Goal: Information Seeking & Learning: Learn about a topic

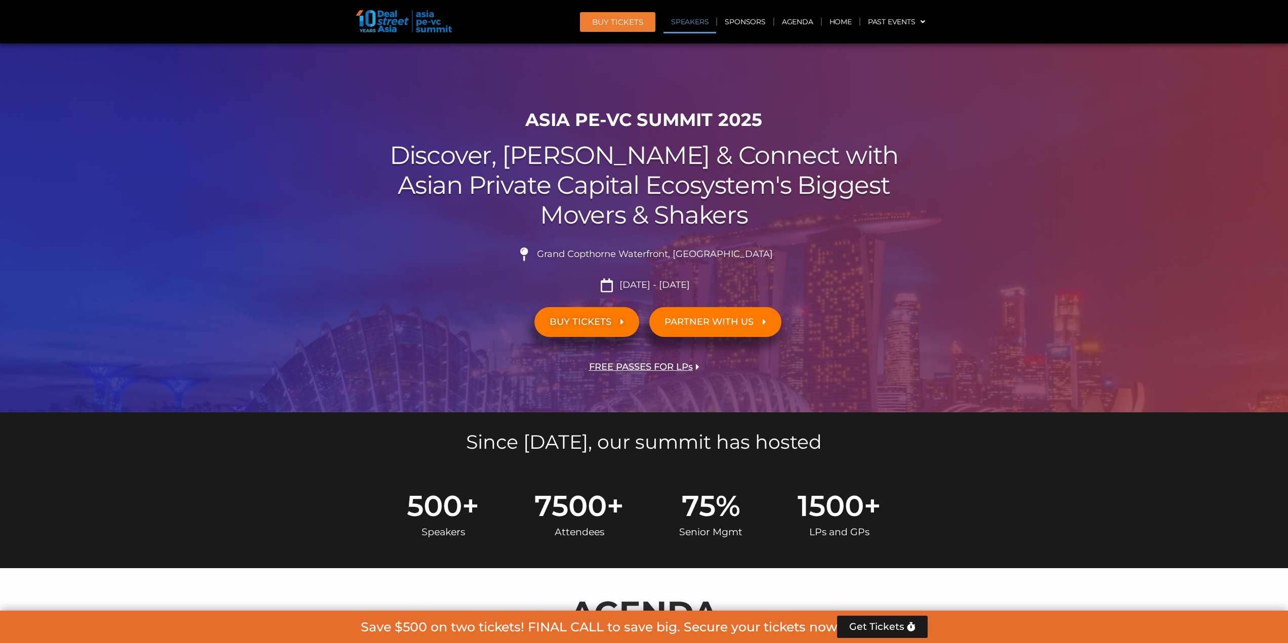
click at [687, 22] on link "Speakers" at bounding box center [689, 21] width 53 height 23
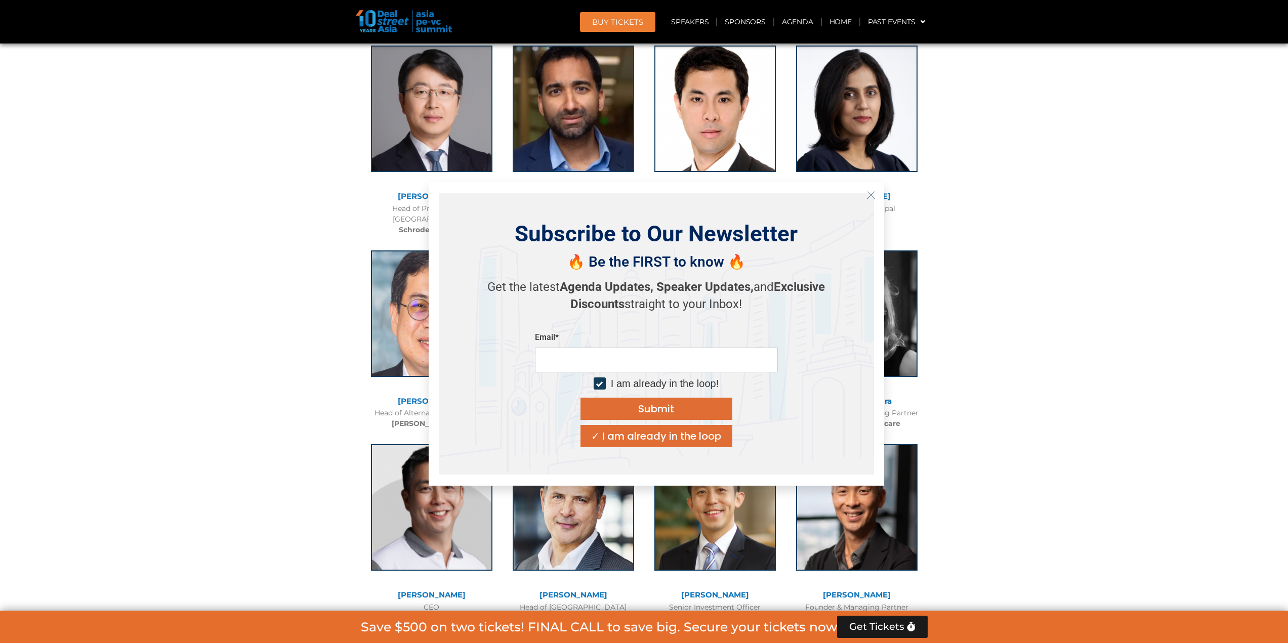
scroll to position [3630, 0]
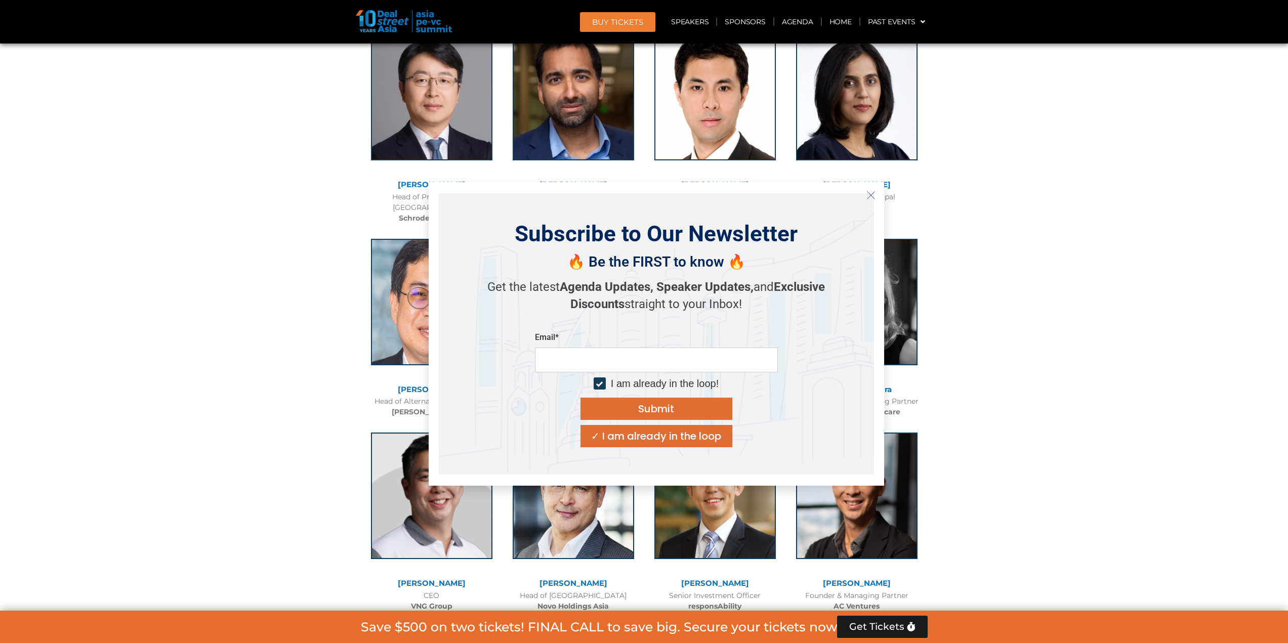
click at [873, 192] on button "Close" at bounding box center [871, 195] width 16 height 16
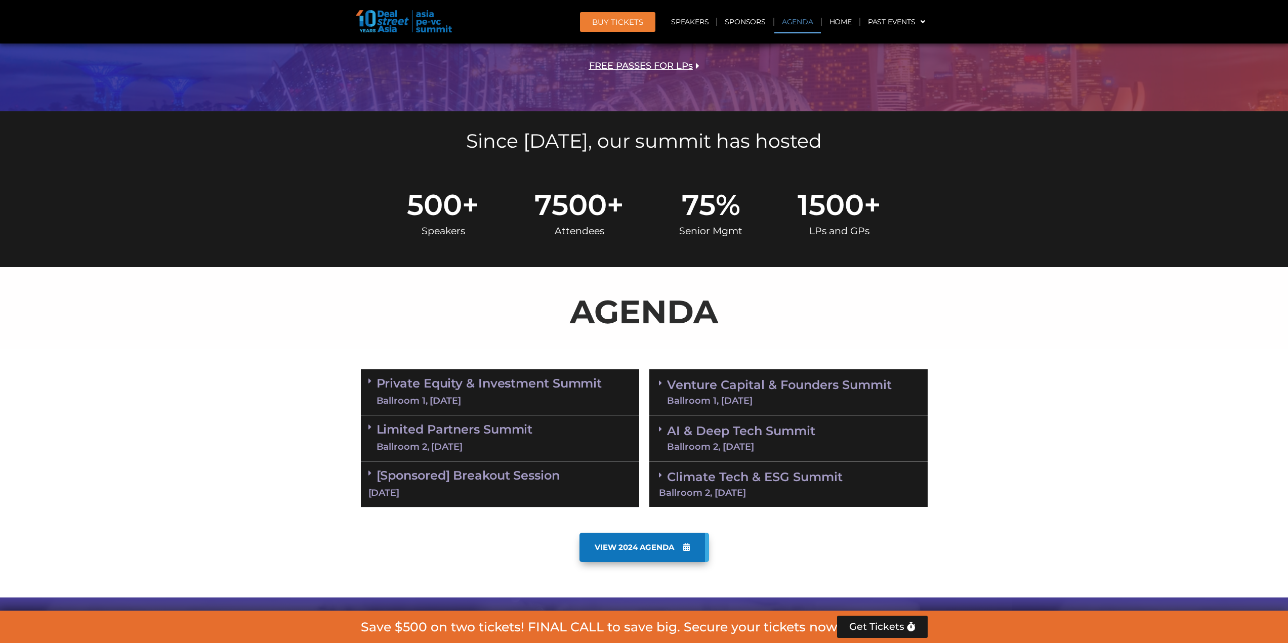
scroll to position [280, 0]
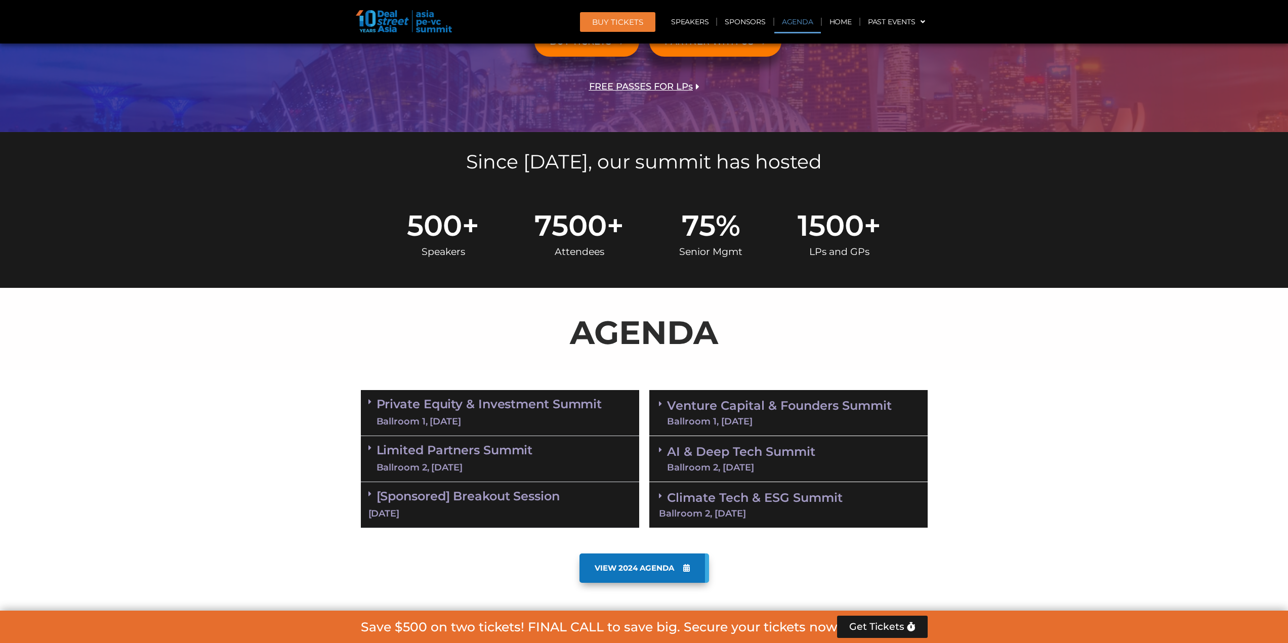
click at [629, 571] on span "VIEW 2024 AGENDA" at bounding box center [634, 568] width 79 height 9
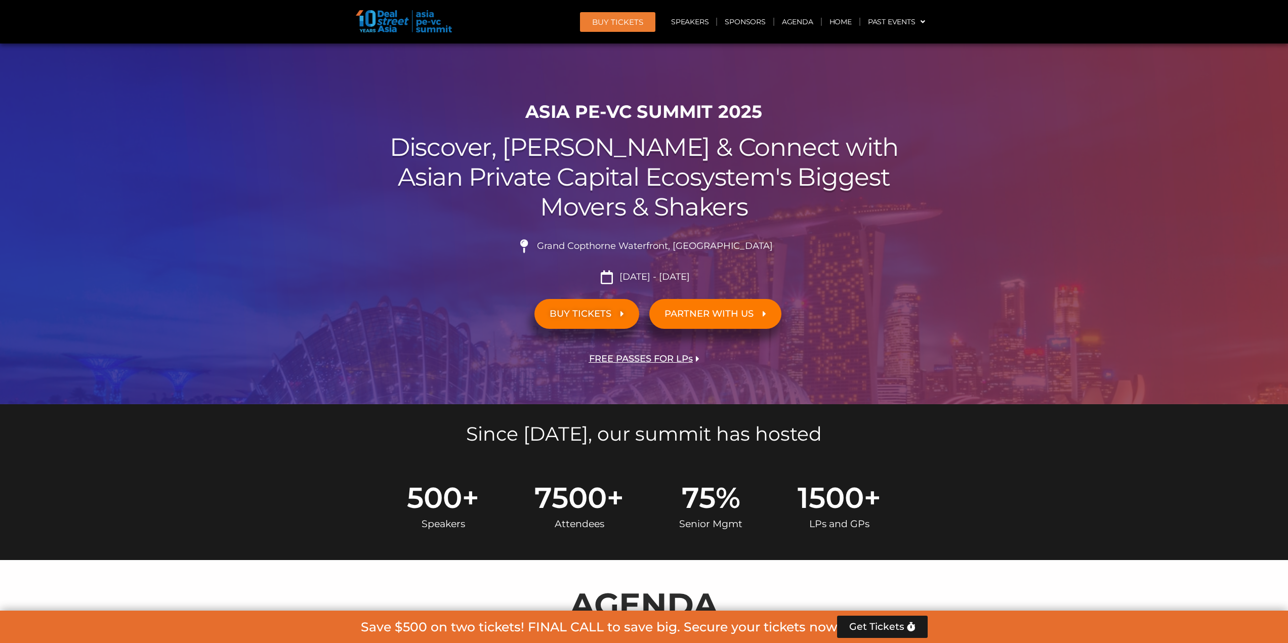
scroll to position [0, 0]
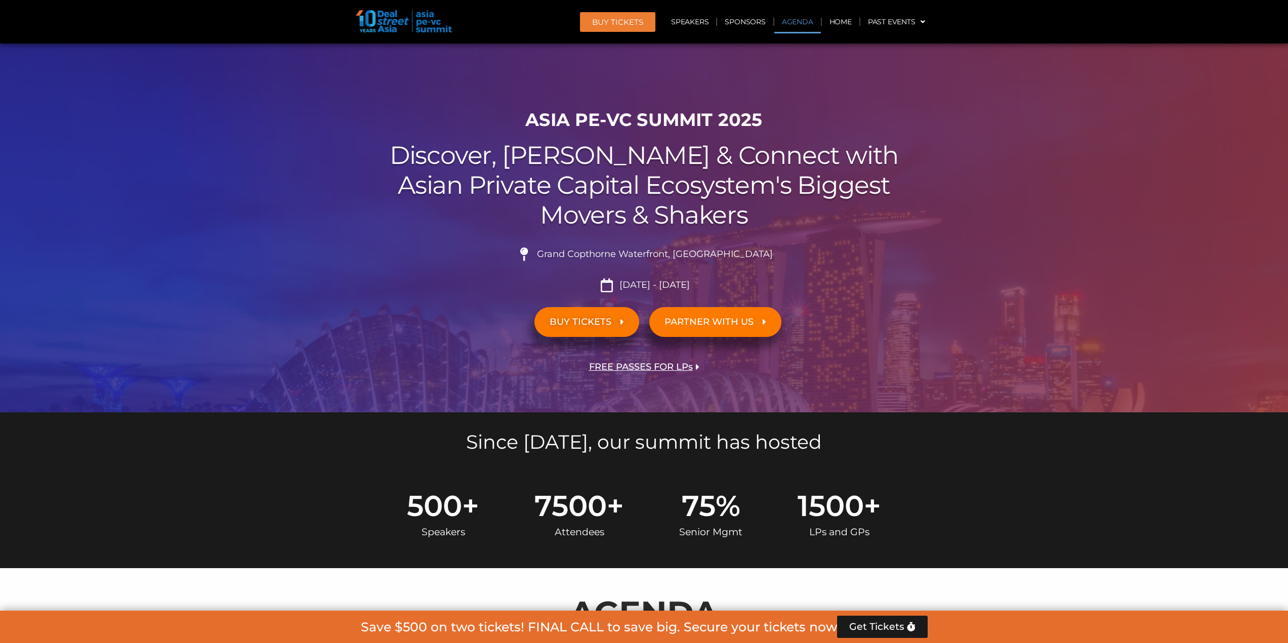
click at [795, 21] on link "Agenda" at bounding box center [797, 21] width 47 height 23
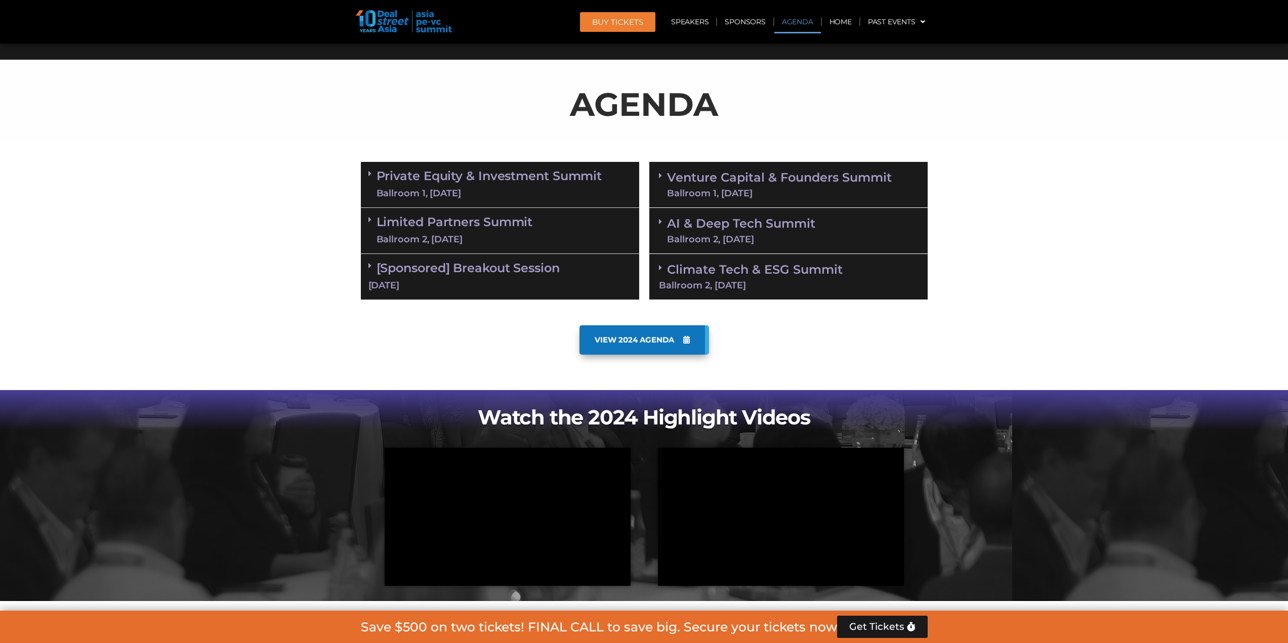
scroll to position [530, 0]
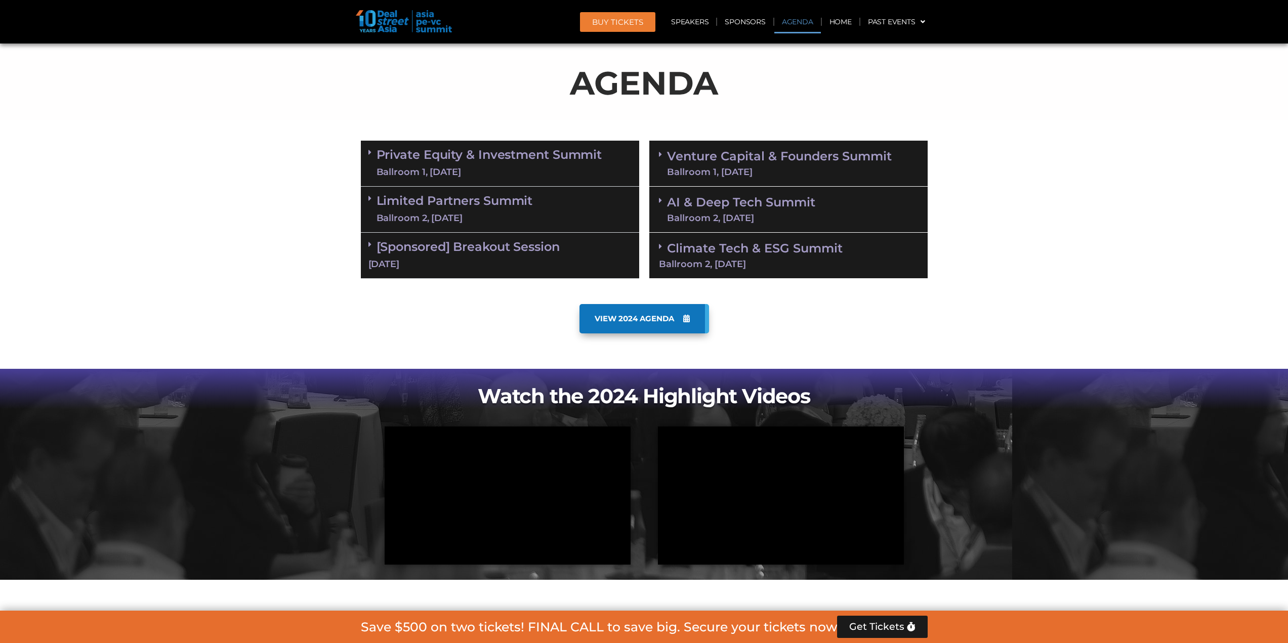
click at [370, 149] on icon at bounding box center [369, 152] width 3 height 8
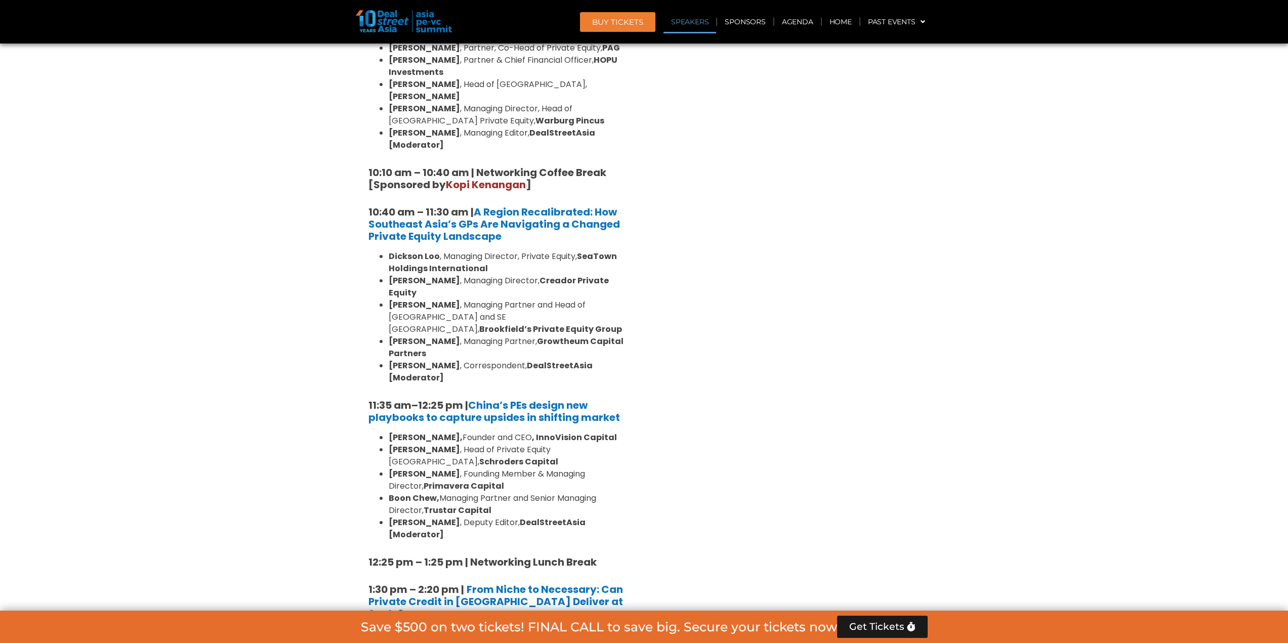
scroll to position [834, 0]
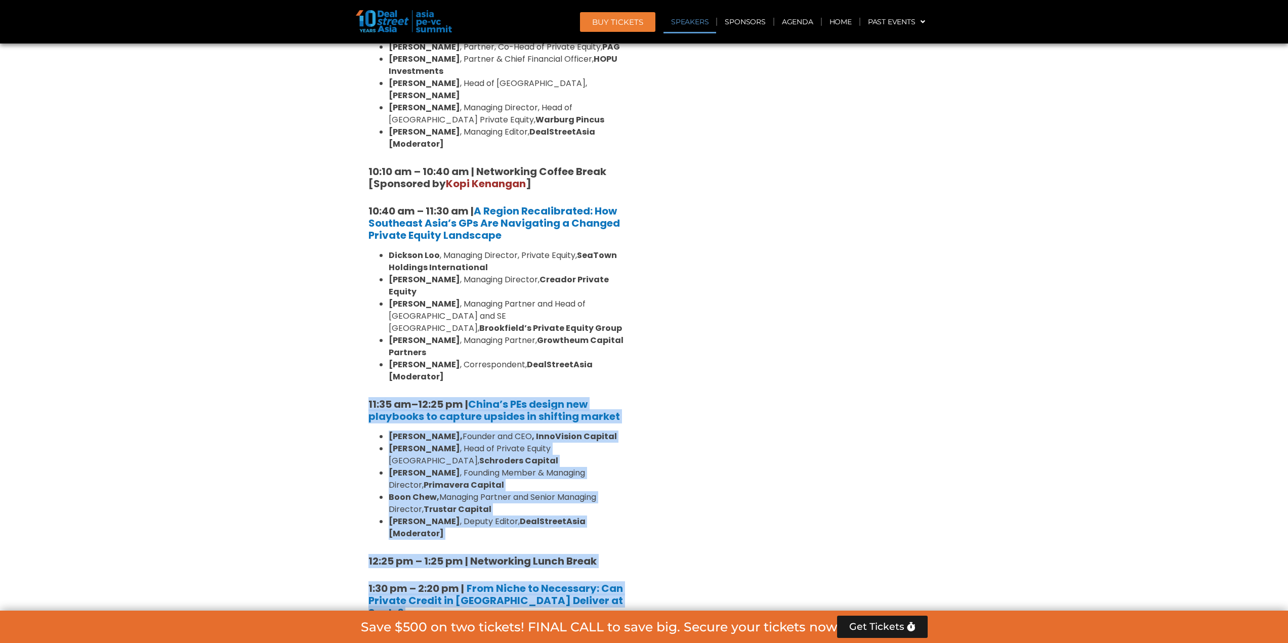
drag, startPoint x: 635, startPoint y: 463, endPoint x: 369, endPoint y: 354, distance: 287.3
click at [628, 443] on li "Jun Qian , Head of Private Equity China, Schroders Capital" at bounding box center [510, 455] width 243 height 24
click at [545, 443] on li "Jun Qian , Head of Private Equity China, Schroders Capital" at bounding box center [510, 455] width 243 height 24
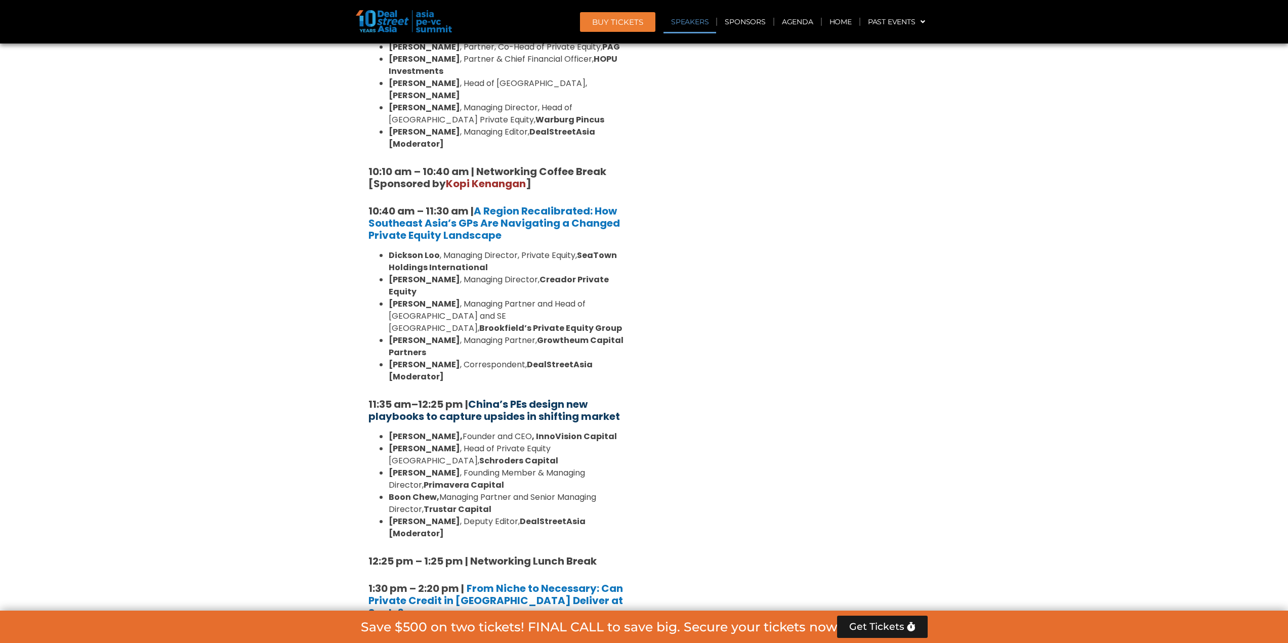
click at [527, 397] on strong "China’s PEs design new playbooks to capture upsides in shifting market" at bounding box center [494, 410] width 252 height 26
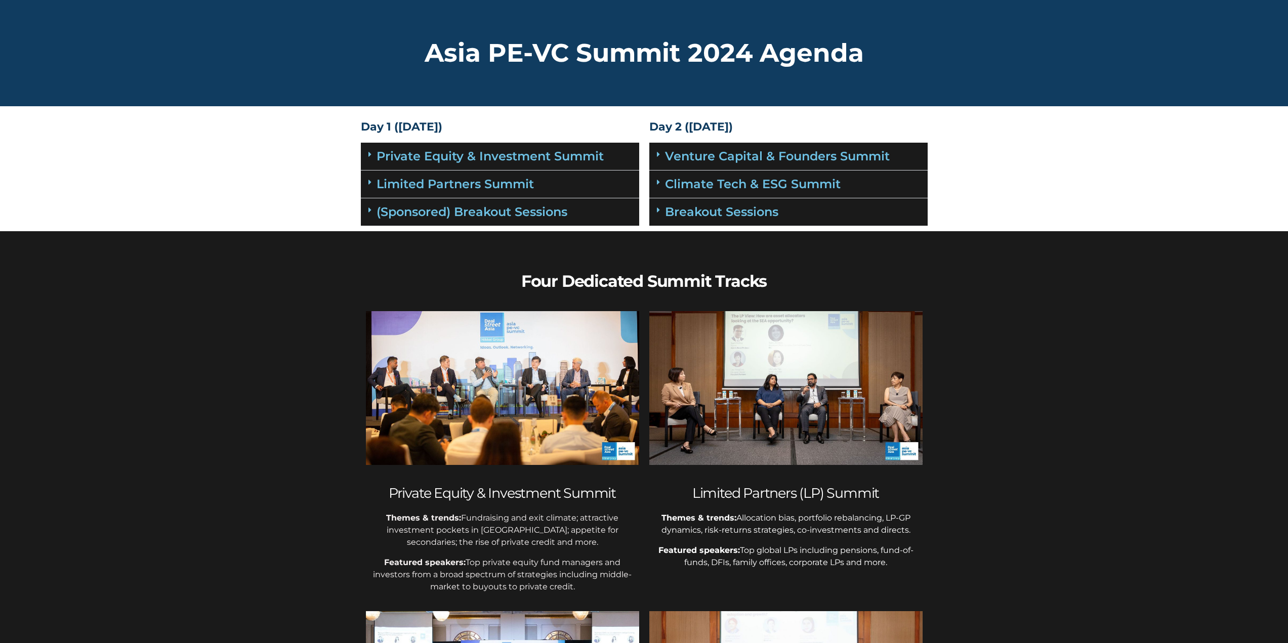
click at [372, 183] on span at bounding box center [372, 182] width 8 height 9
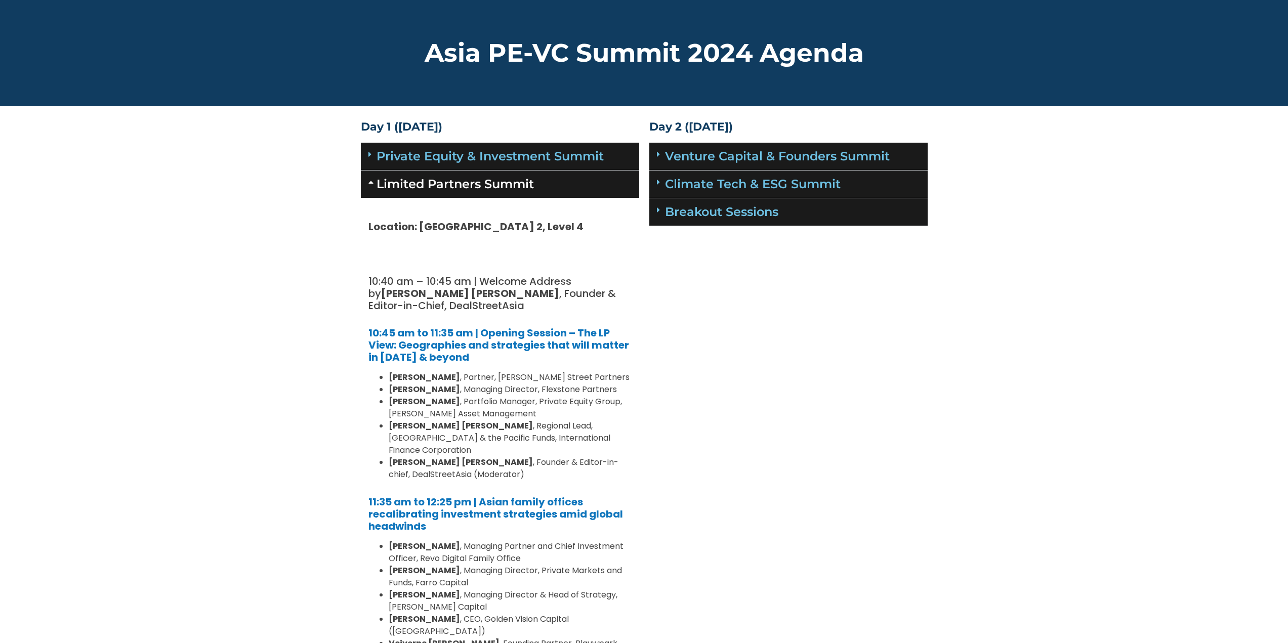
click at [368, 152] on icon at bounding box center [369, 154] width 3 height 8
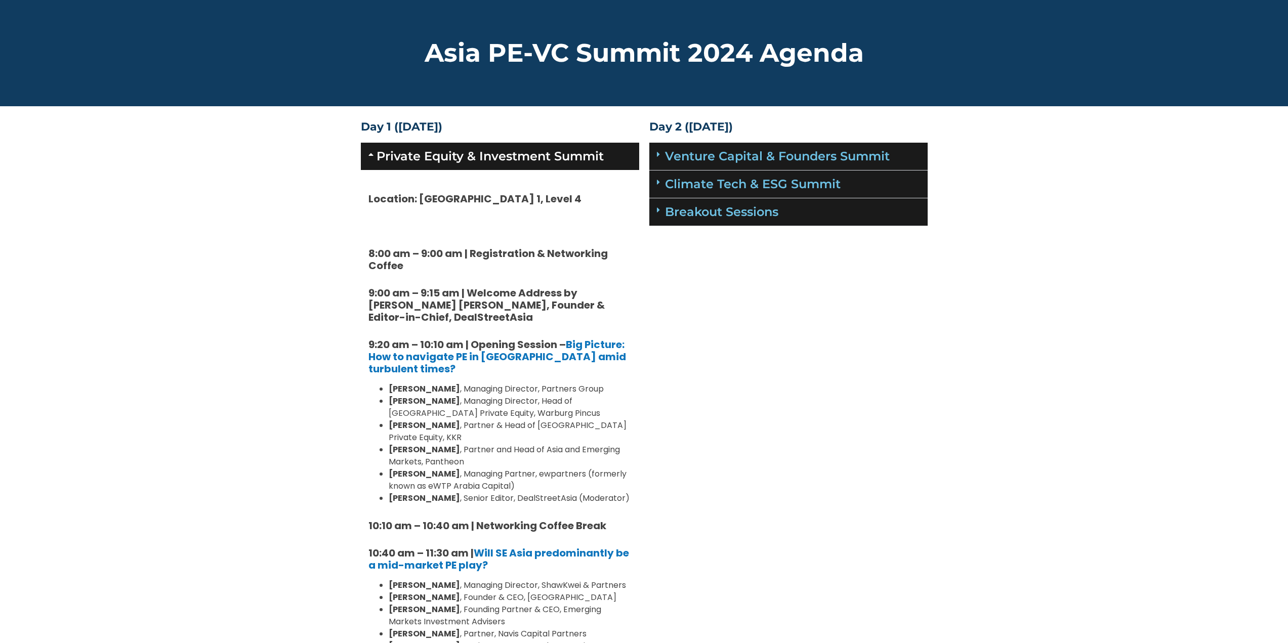
scroll to position [1433, 0]
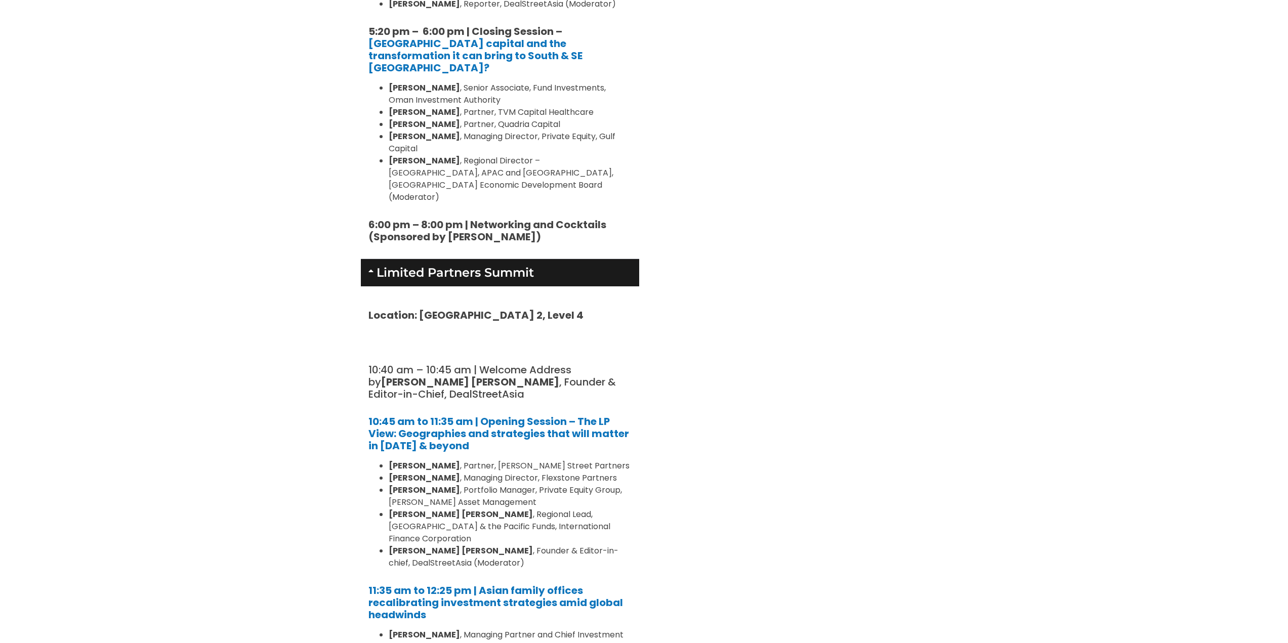
click at [371, 267] on icon at bounding box center [372, 271] width 8 height 8
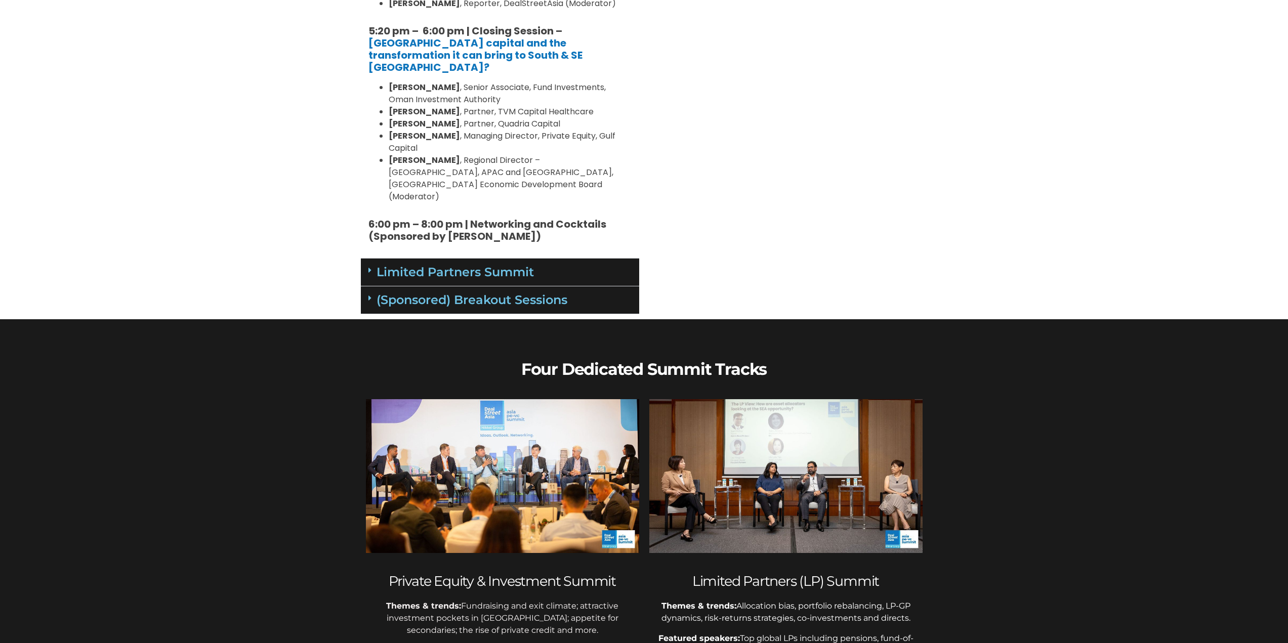
click at [365, 286] on div "(Sponsored) Breakout Sessions" at bounding box center [500, 300] width 278 height 28
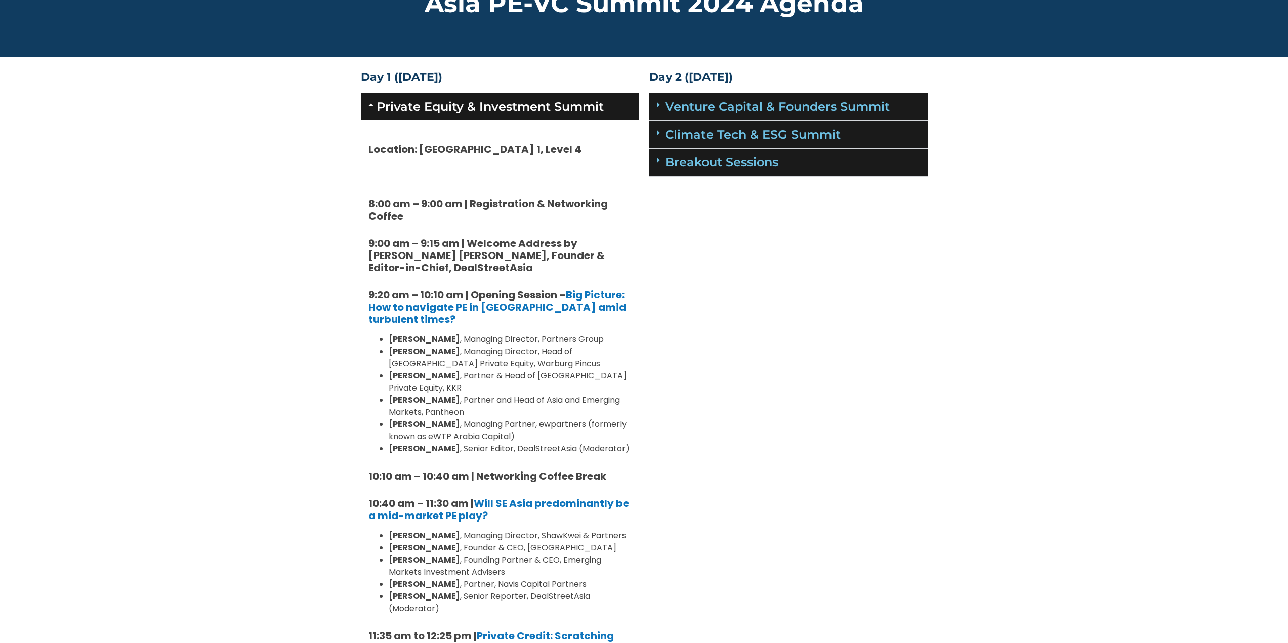
scroll to position [0, 0]
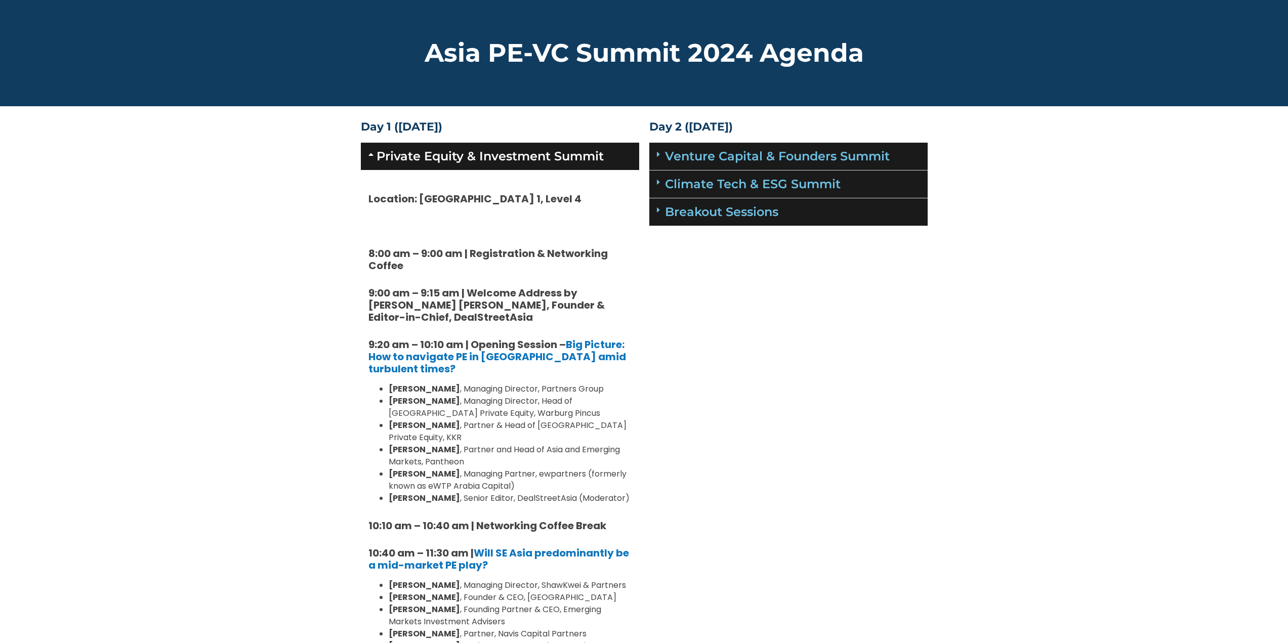
click at [658, 154] on icon at bounding box center [658, 154] width 3 height 8
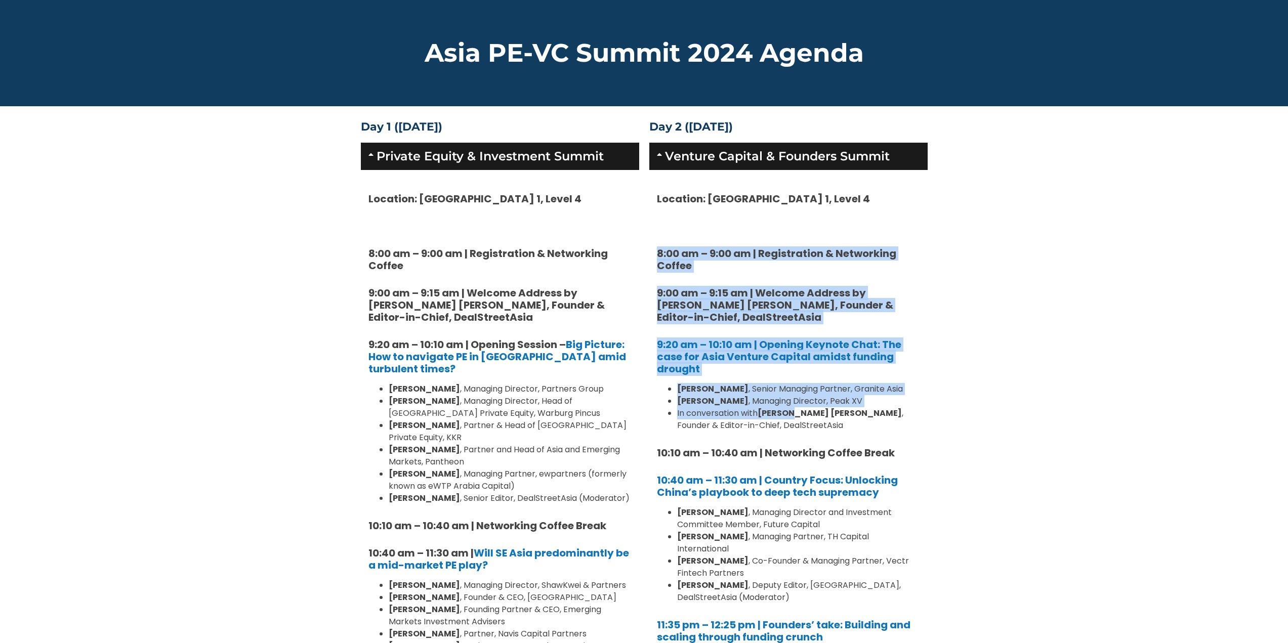
drag, startPoint x: 673, startPoint y: 230, endPoint x: 784, endPoint y: 434, distance: 232.2
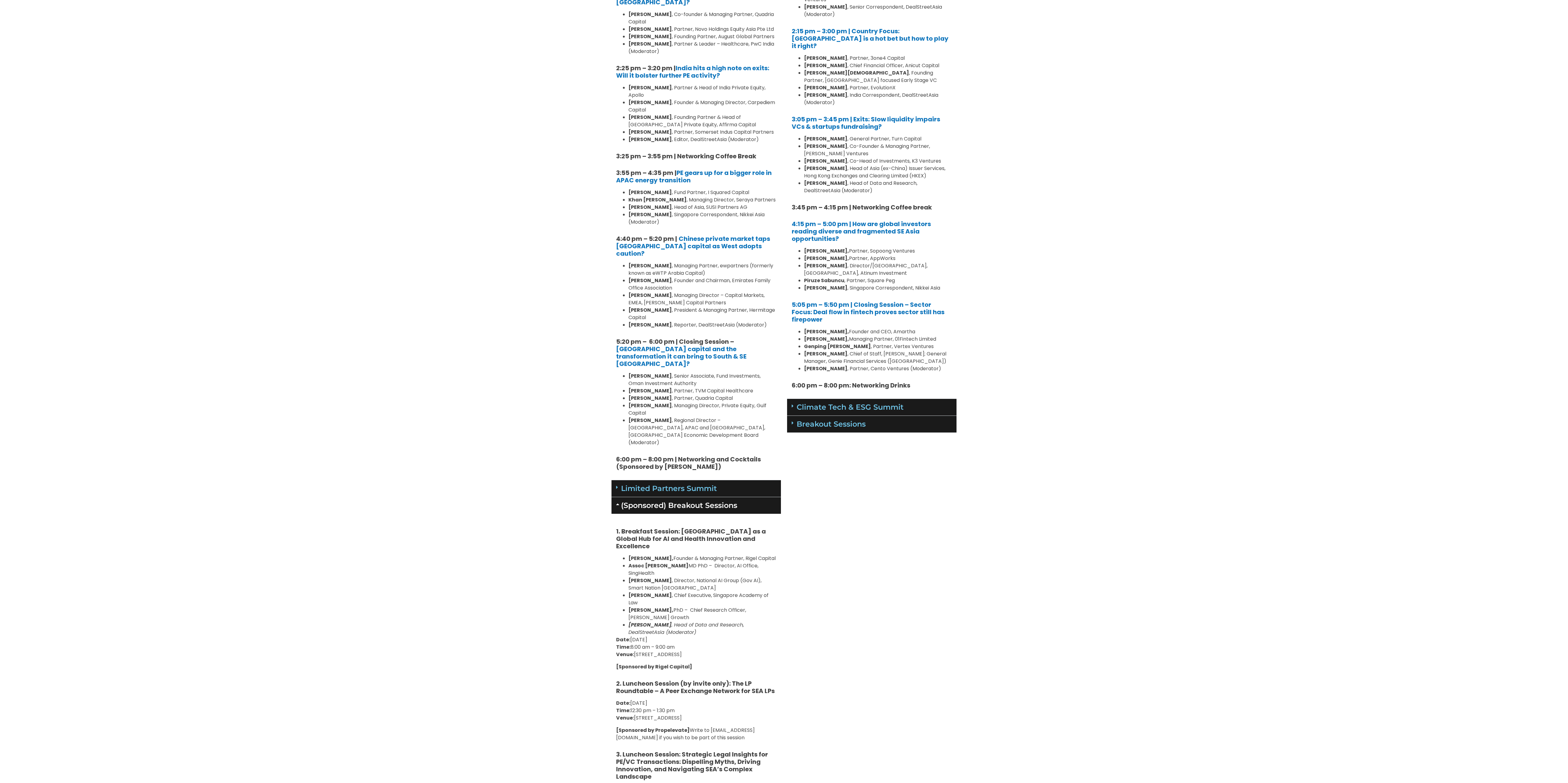
scroll to position [647, 0]
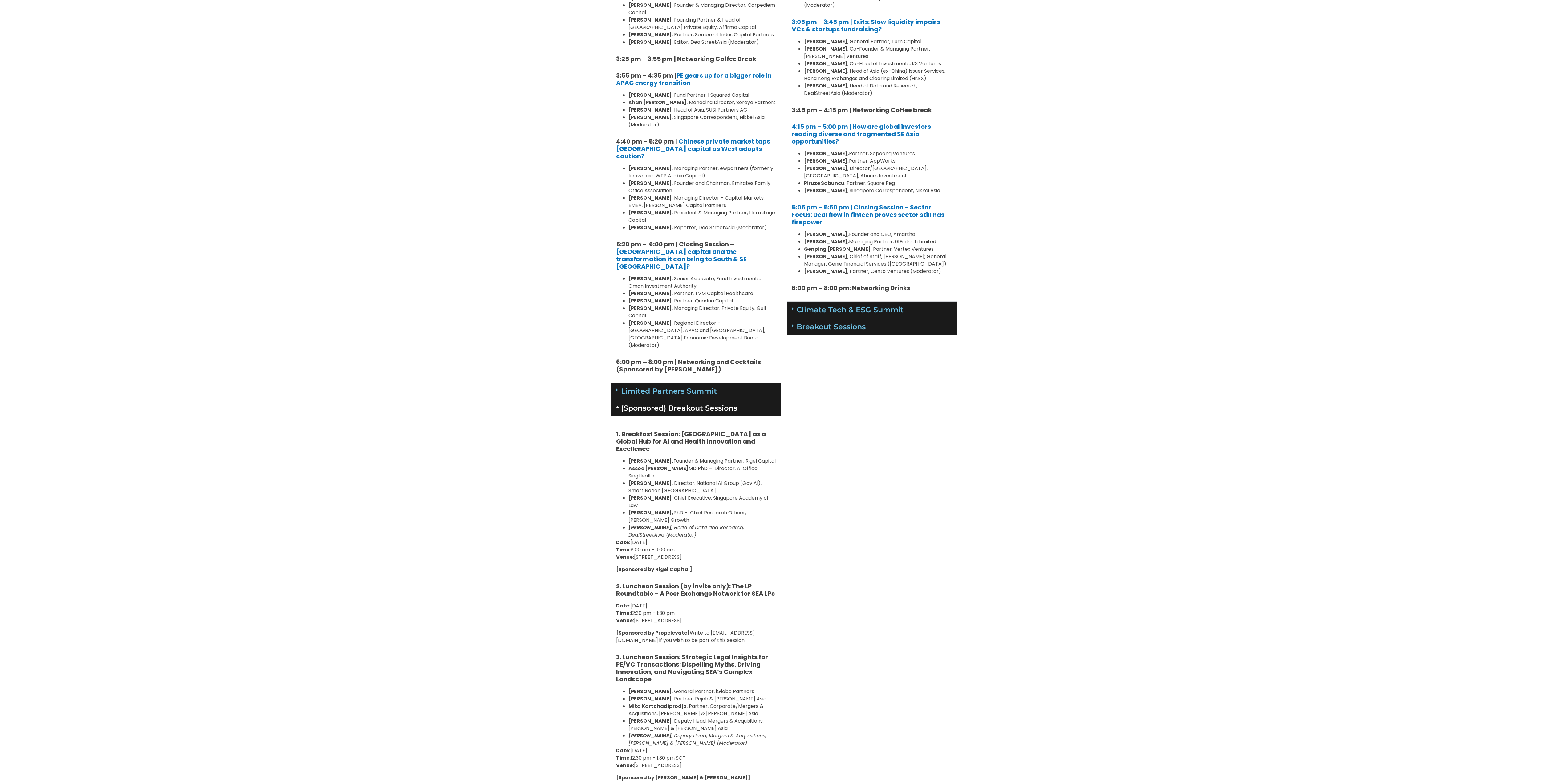
click at [615, 383] on div "Limited Partners Summit" at bounding box center [696, 392] width 169 height 17
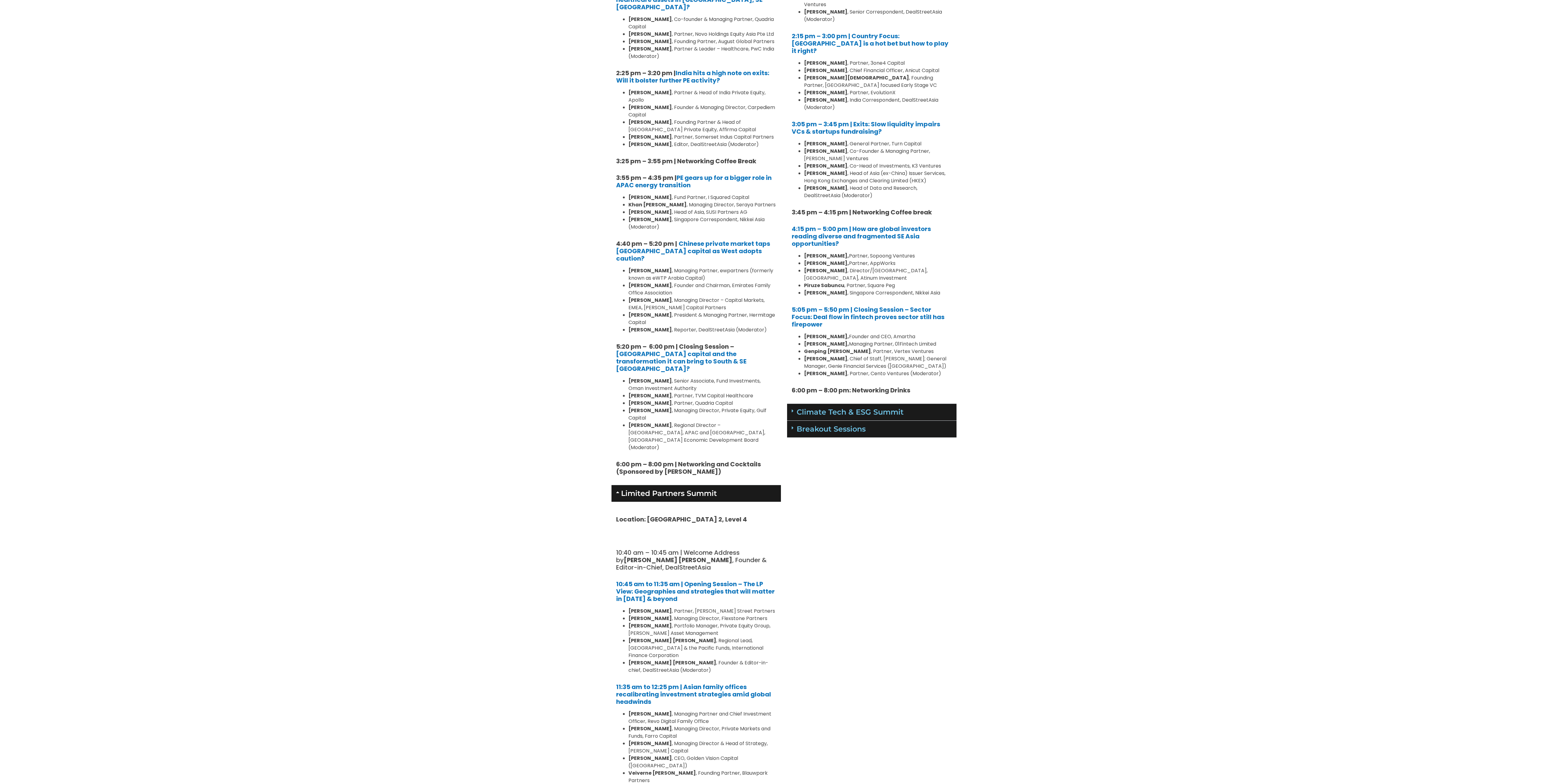
scroll to position [555, 0]
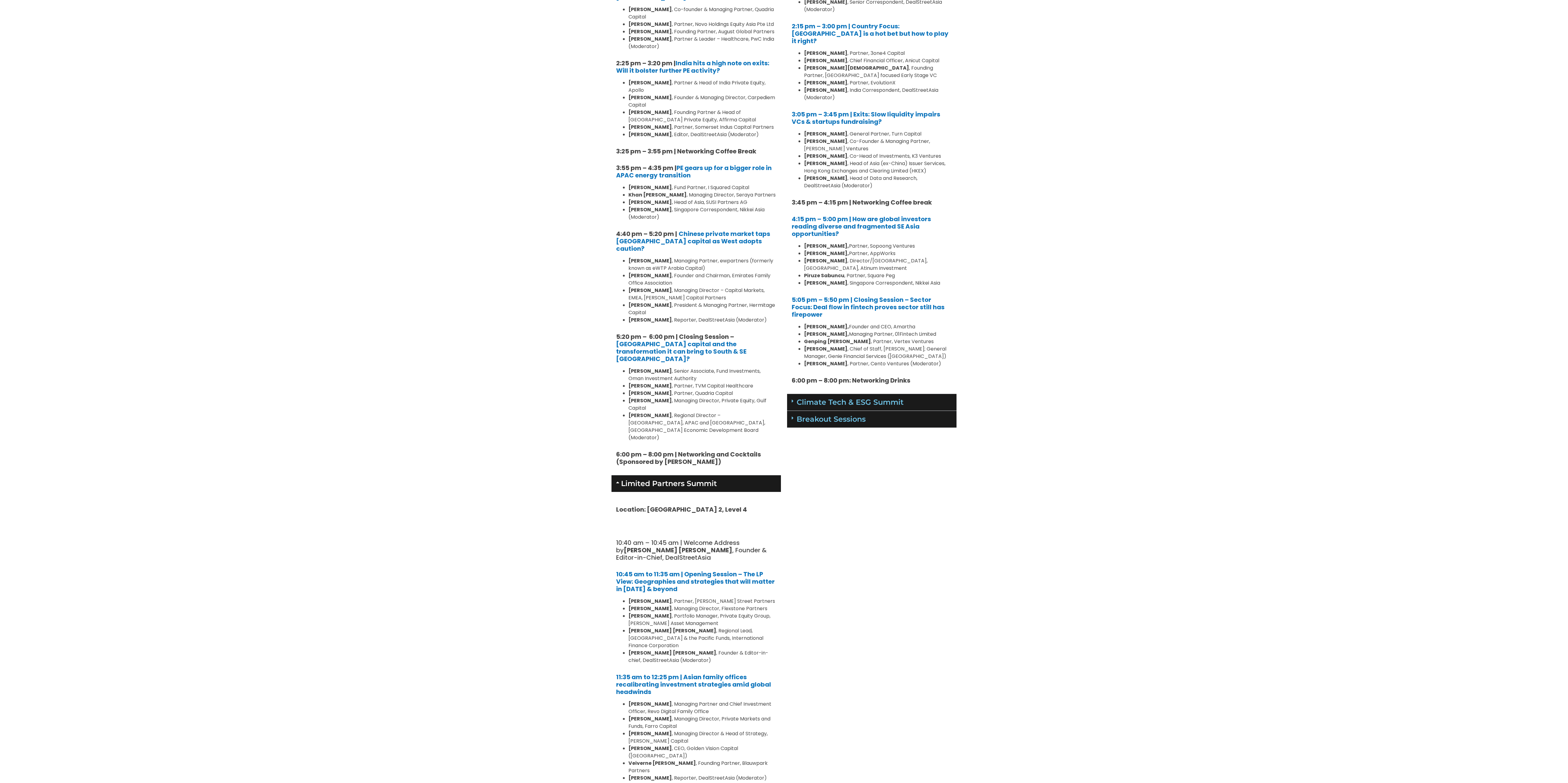
click at [783, 392] on span at bounding box center [794, 401] width 5 height 5
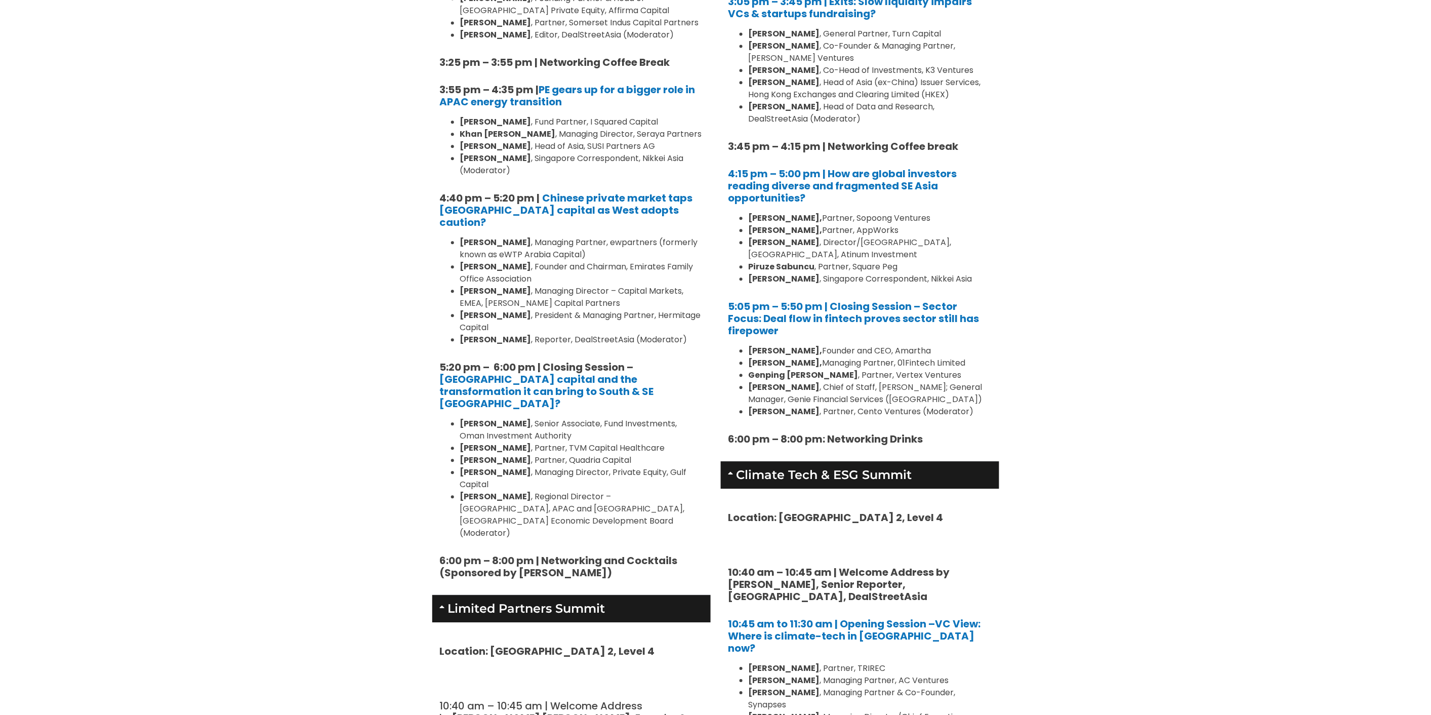
scroll to position [1046, 0]
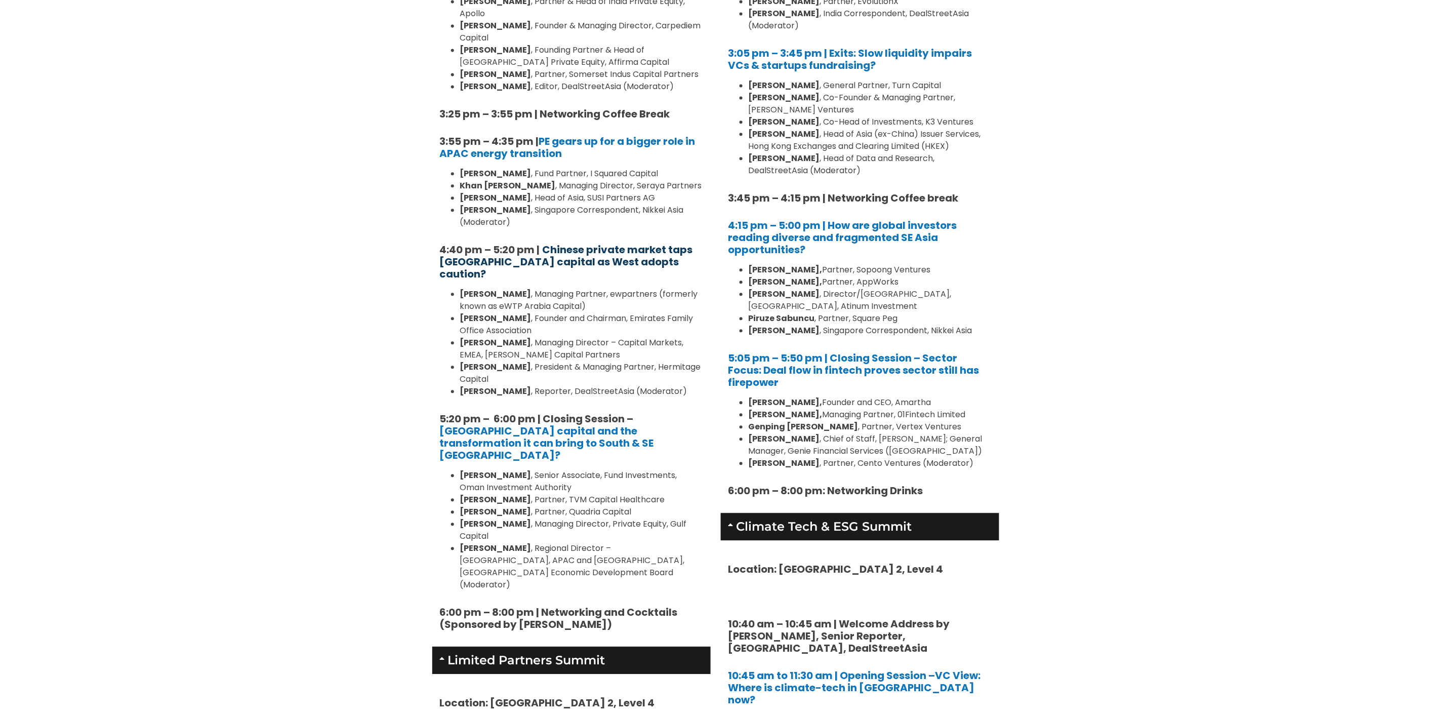
click at [566, 242] on b "Chinese private market taps Middle East capital as West adopts caution?" at bounding box center [566, 261] width 253 height 38
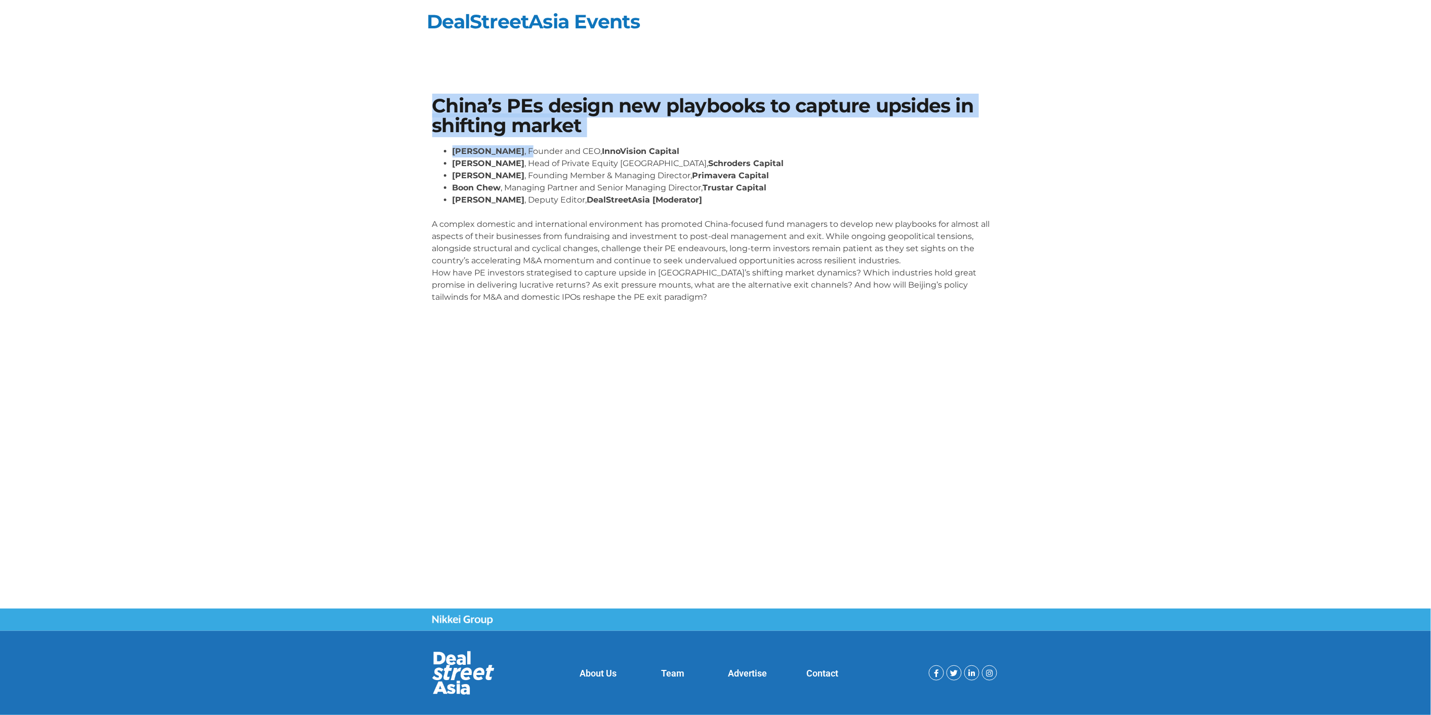
drag, startPoint x: 424, startPoint y: 95, endPoint x: 505, endPoint y: 143, distance: 94.2
click at [505, 143] on section "China’s PEs design new playbooks to capture upsides in shifting market Lane Zha…" at bounding box center [715, 204] width 1431 height 276
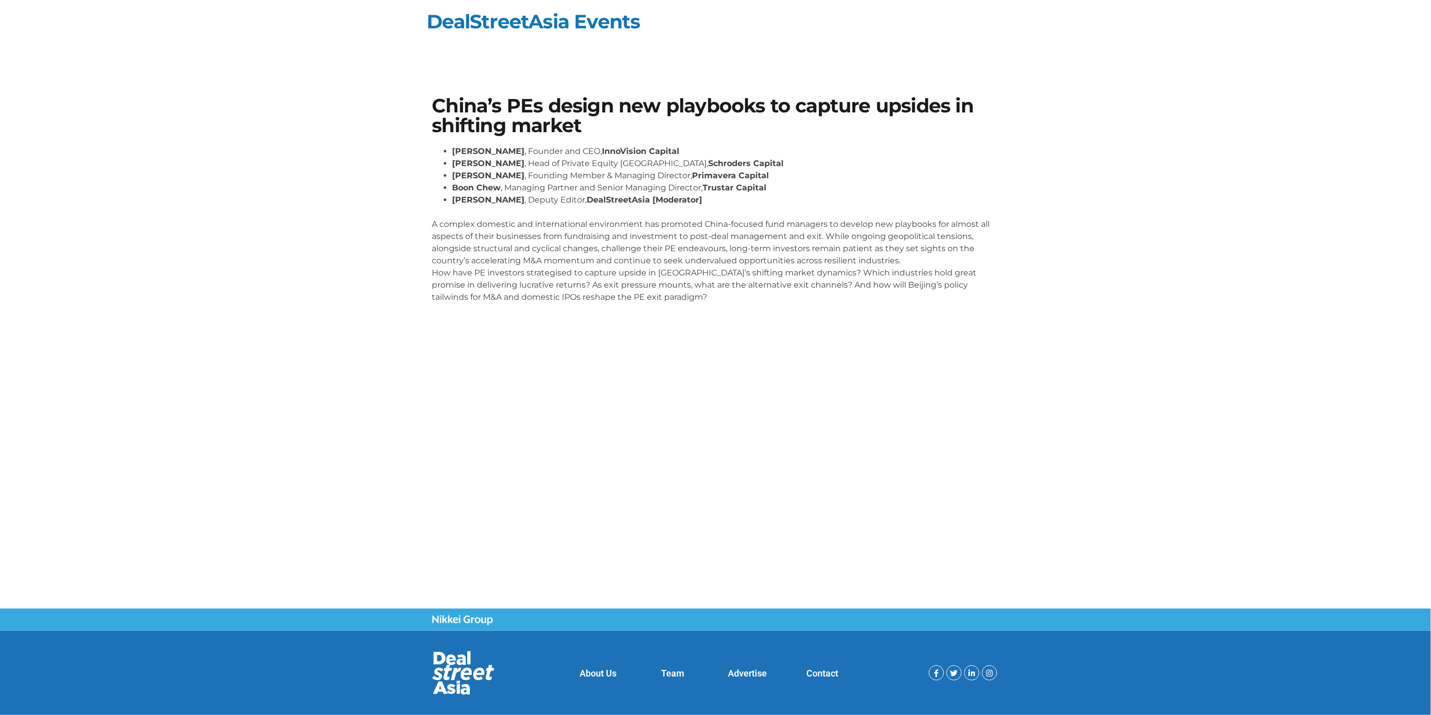
click at [534, 198] on li "Eudora Wang , Deputy Editor, DealStreetAsia [Moderator]" at bounding box center [725, 200] width 547 height 12
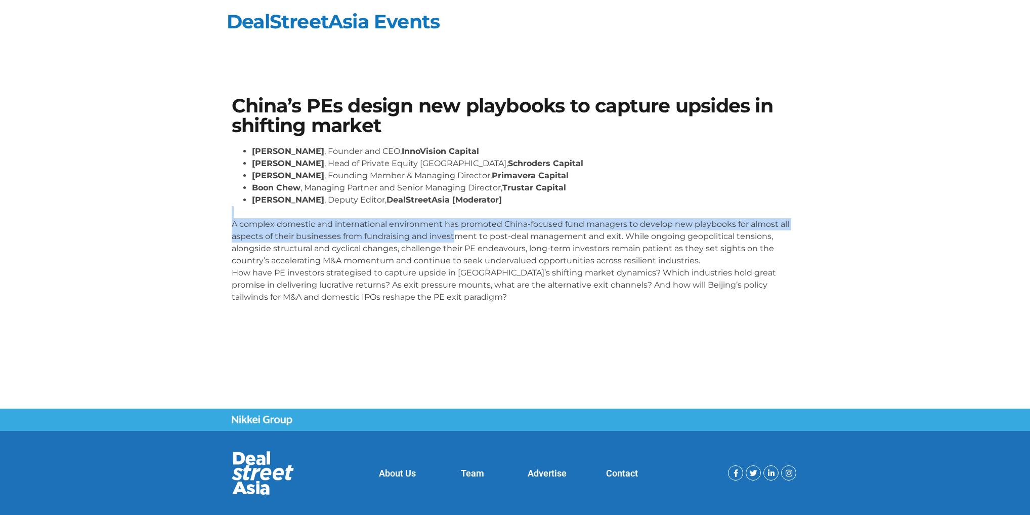
drag, startPoint x: 448, startPoint y: 217, endPoint x: 454, endPoint y: 246, distance: 29.9
click at [454, 243] on p "A complex domestic and international environment has promoted China-focused fun…" at bounding box center [515, 254] width 567 height 97
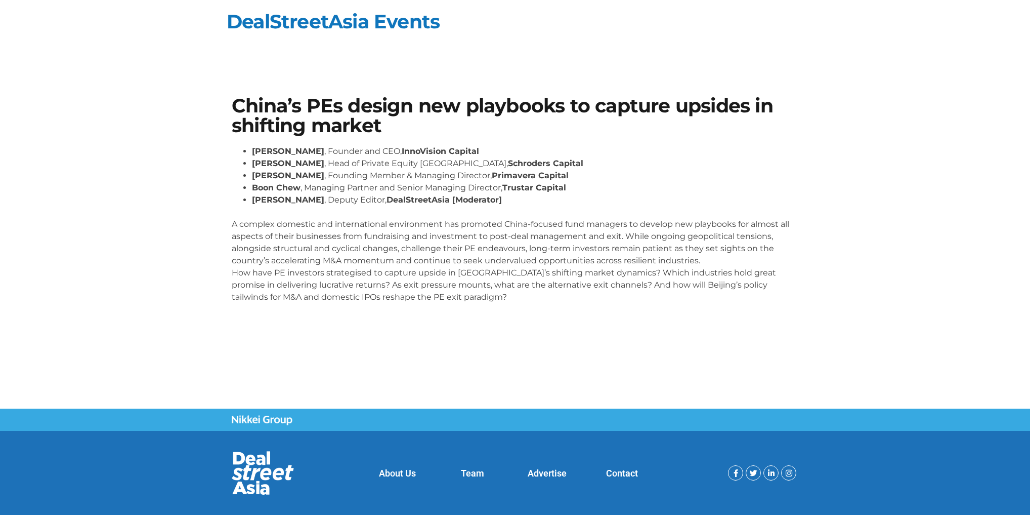
click at [454, 275] on p "A complex domestic and international environment has promoted China-focused fun…" at bounding box center [515, 254] width 567 height 97
drag, startPoint x: 338, startPoint y: 239, endPoint x: 650, endPoint y: 233, distance: 312.3
click at [650, 233] on p "A complex domestic and international environment has promoted China-focused fun…" at bounding box center [515, 254] width 567 height 97
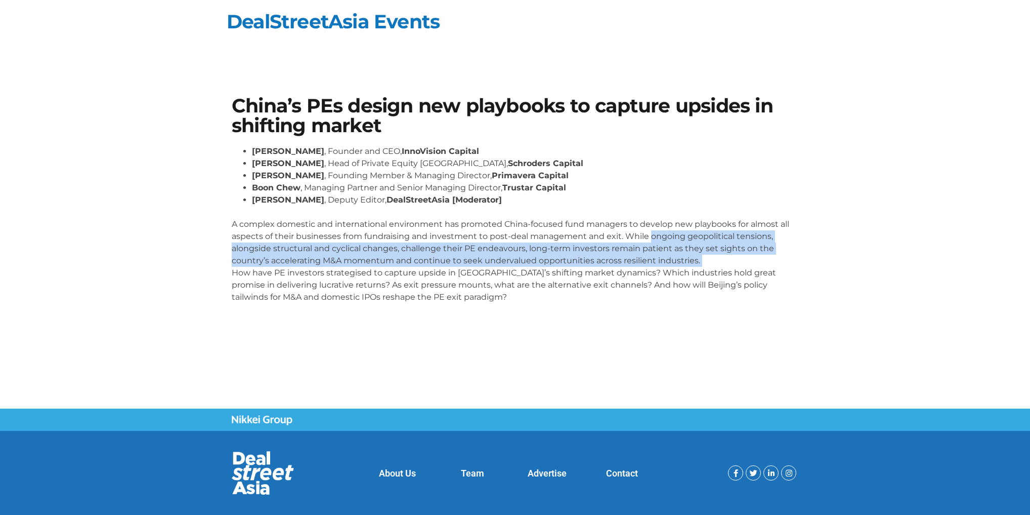
drag, startPoint x: 650, startPoint y: 233, endPoint x: 703, endPoint y: 270, distance: 64.4
click at [725, 264] on p "A complex domestic and international environment has promoted China-focused fun…" at bounding box center [515, 254] width 567 height 97
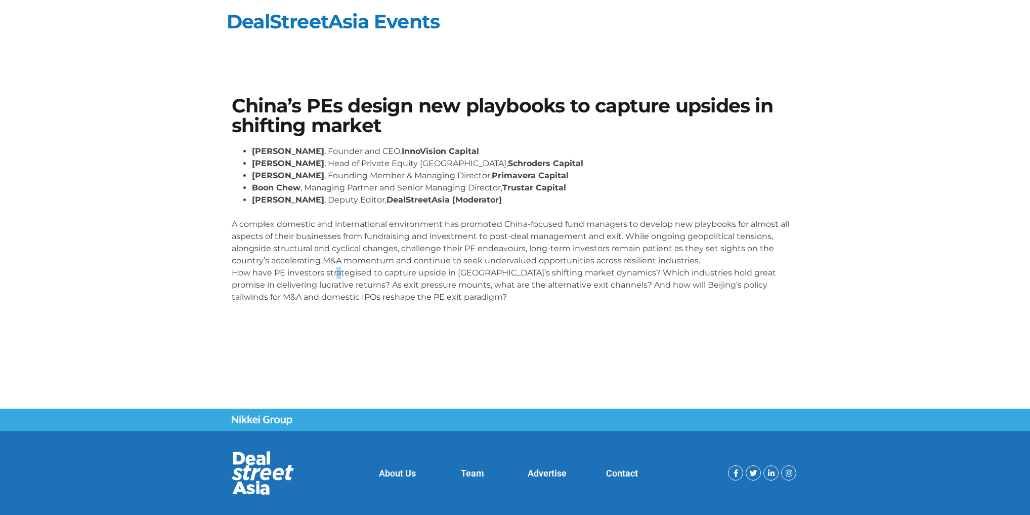
click at [337, 276] on p "A complex domestic and international environment has promoted China-focused fun…" at bounding box center [515, 254] width 567 height 97
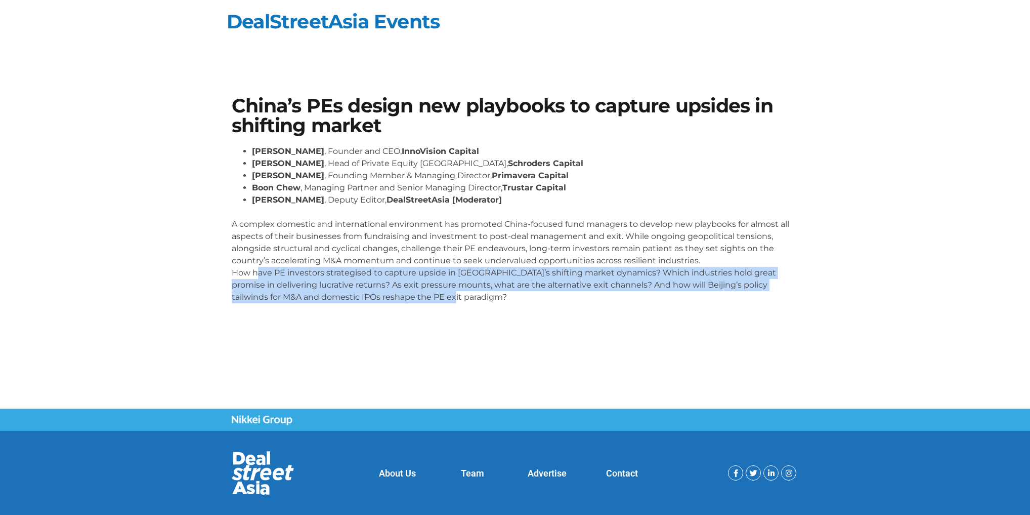
drag, startPoint x: 256, startPoint y: 277, endPoint x: 668, endPoint y: 300, distance: 412.1
click at [668, 300] on p "A complex domestic and international environment has promoted China-focused fun…" at bounding box center [515, 254] width 567 height 97
click at [441, 330] on section "China’s PEs design new playbooks to capture upsides in shifting market Lane Zha…" at bounding box center [515, 204] width 1030 height 276
click at [435, 302] on p "A complex domestic and international environment has promoted China-focused fun…" at bounding box center [515, 254] width 567 height 97
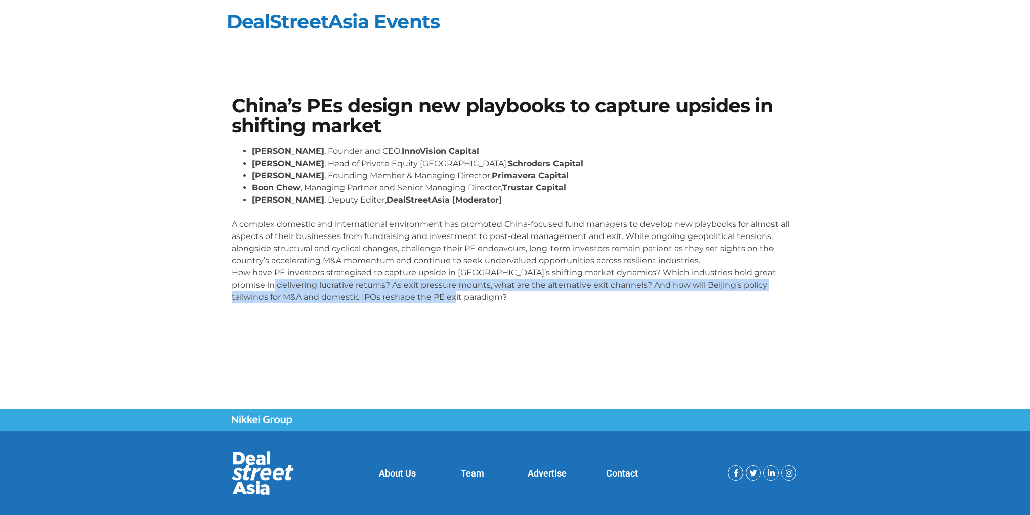
drag, startPoint x: 434, startPoint y: 300, endPoint x: 196, endPoint y: 280, distance: 238.1
click at [196, 280] on section "China’s PEs design new playbooks to capture upsides in shifting market Lane Zha…" at bounding box center [515, 204] width 1030 height 276
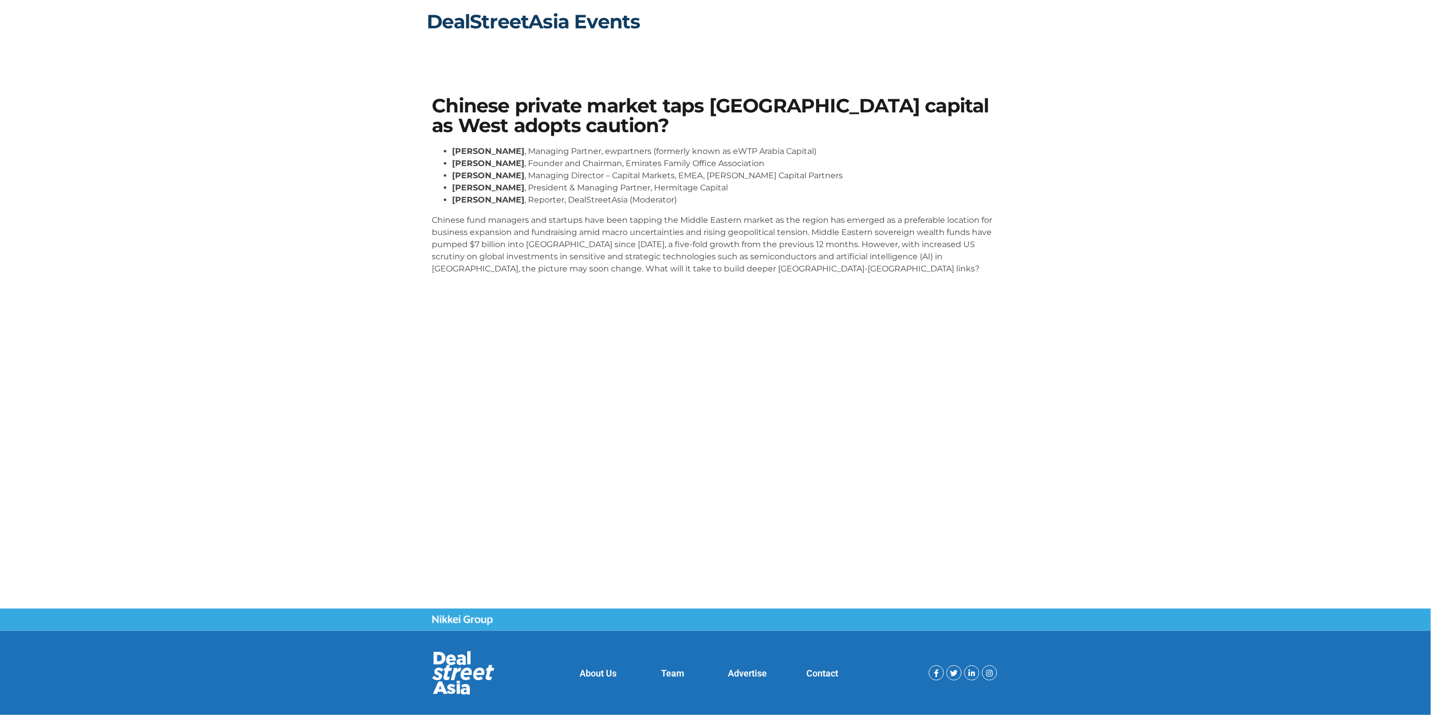
click at [489, 25] on link "DealStreetAsia Events" at bounding box center [533, 22] width 213 height 24
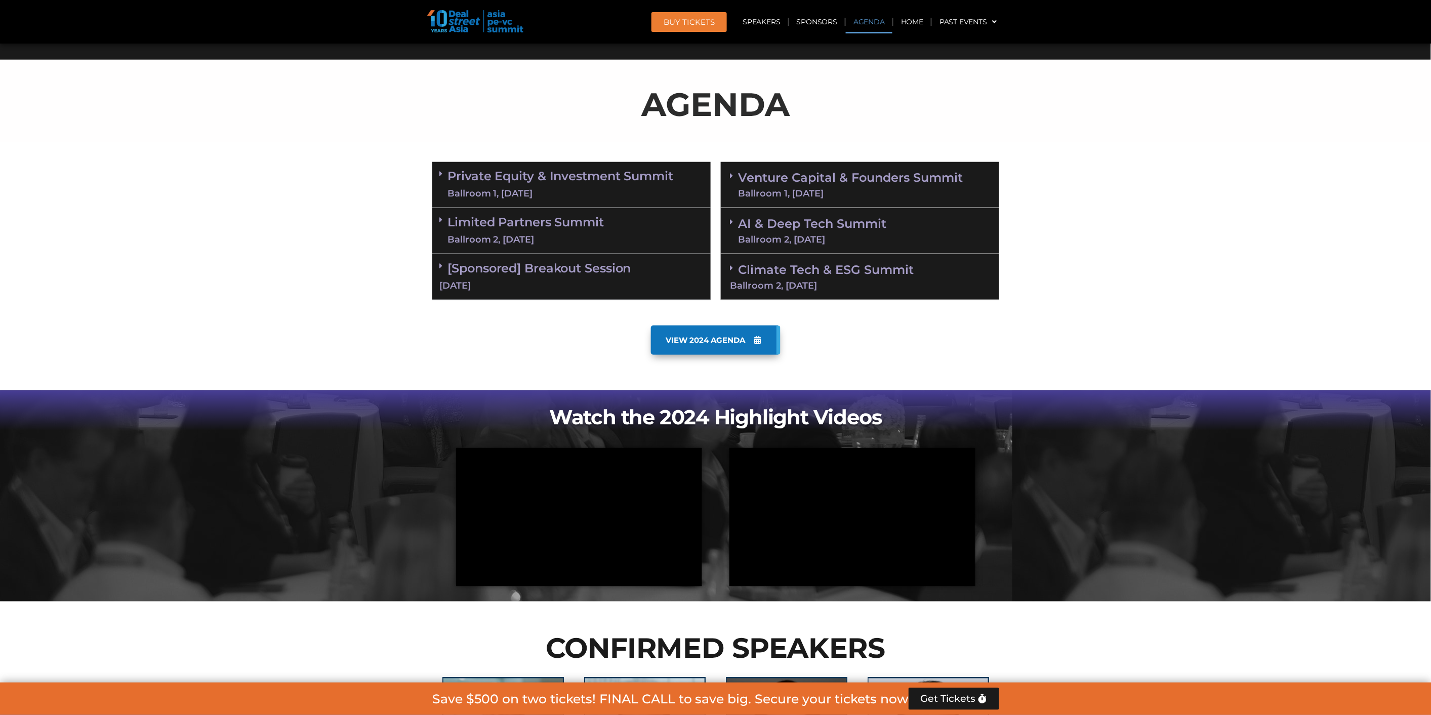
scroll to position [393, 0]
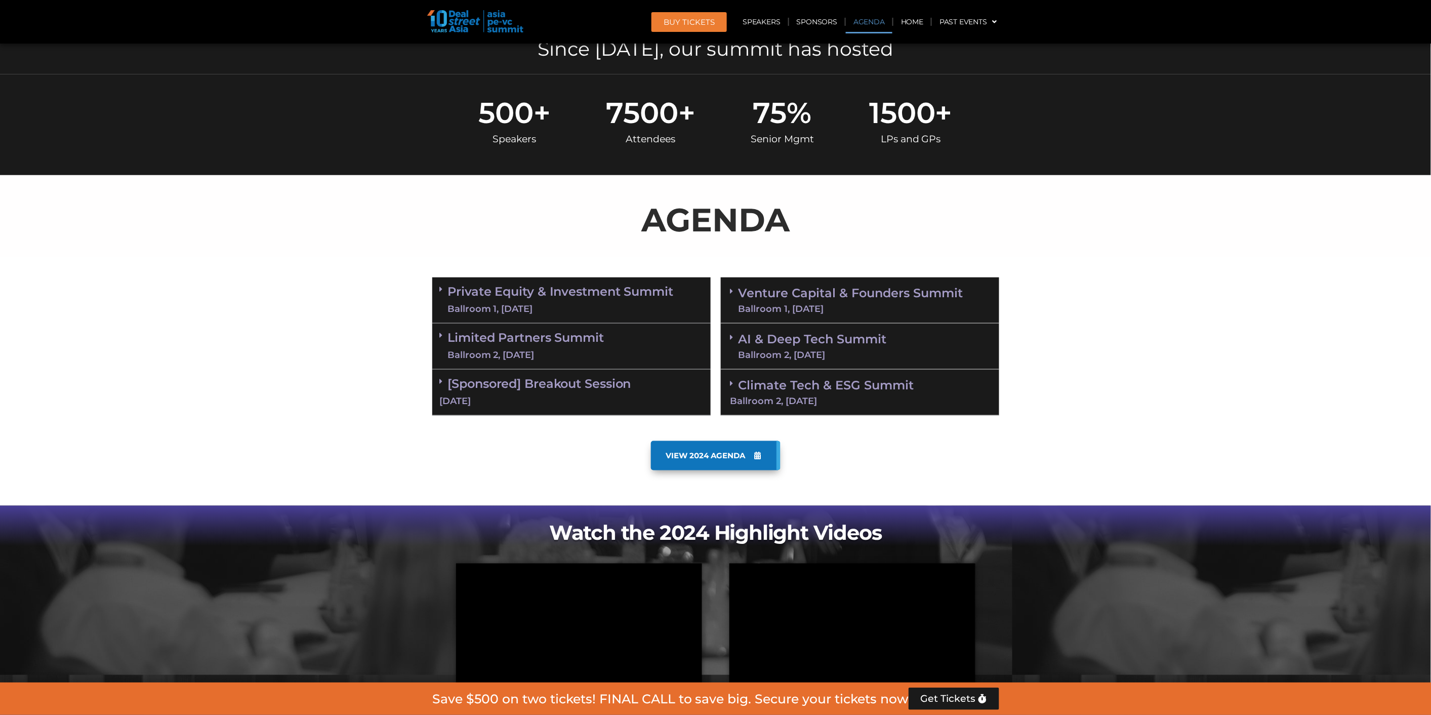
click at [442, 286] on icon at bounding box center [441, 289] width 3 height 8
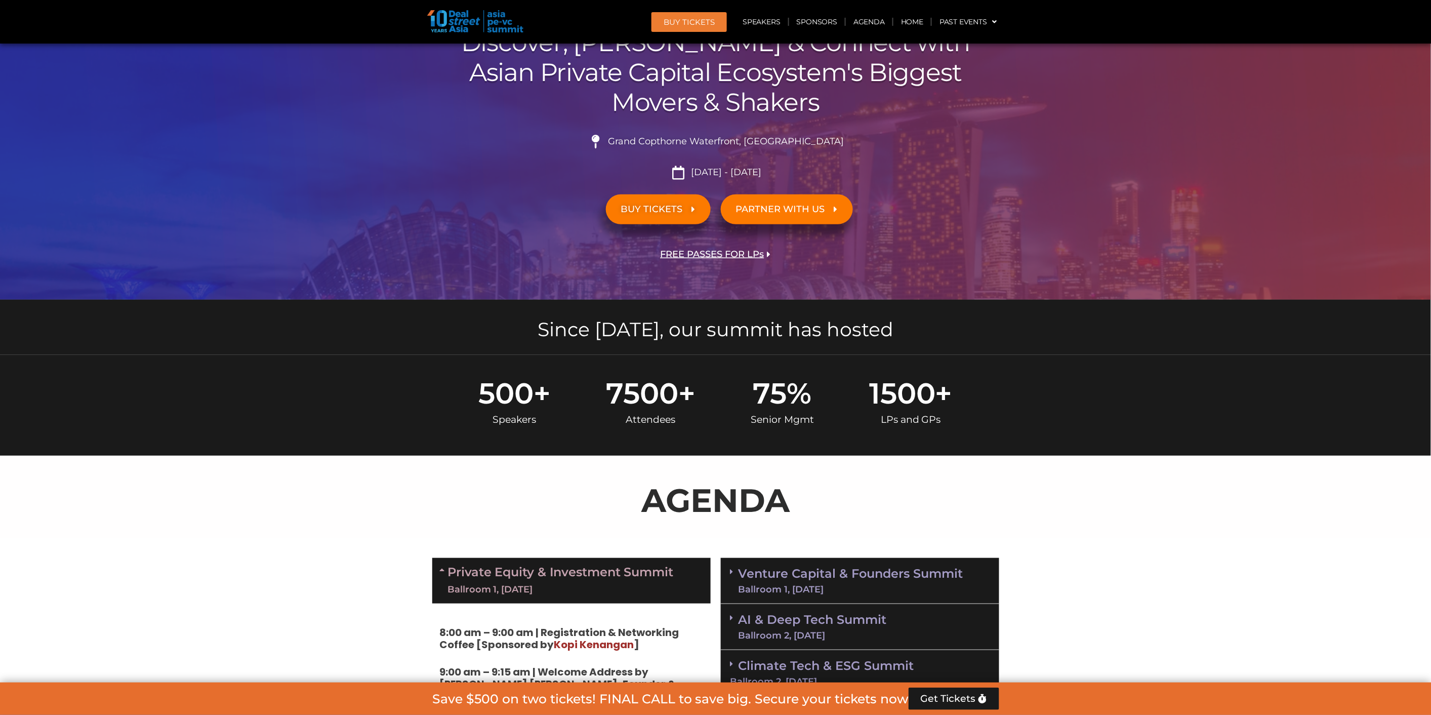
scroll to position [0, 0]
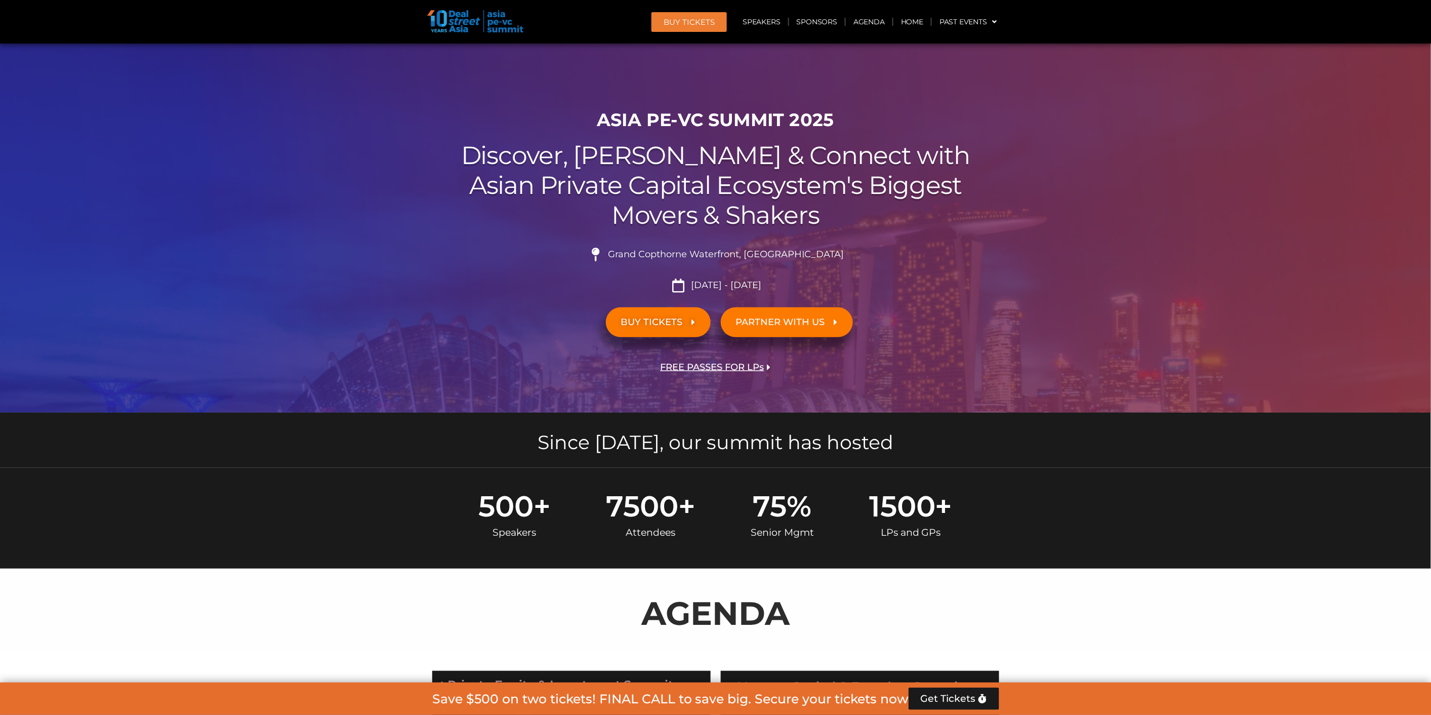
drag, startPoint x: 589, startPoint y: 154, endPoint x: 814, endPoint y: 295, distance: 265.5
click at [820, 290] on div "ASIA PE-VC Summit 2025 Discover, Learn & Connect with Asian Private Capital Eco…" at bounding box center [715, 258] width 577 height 308
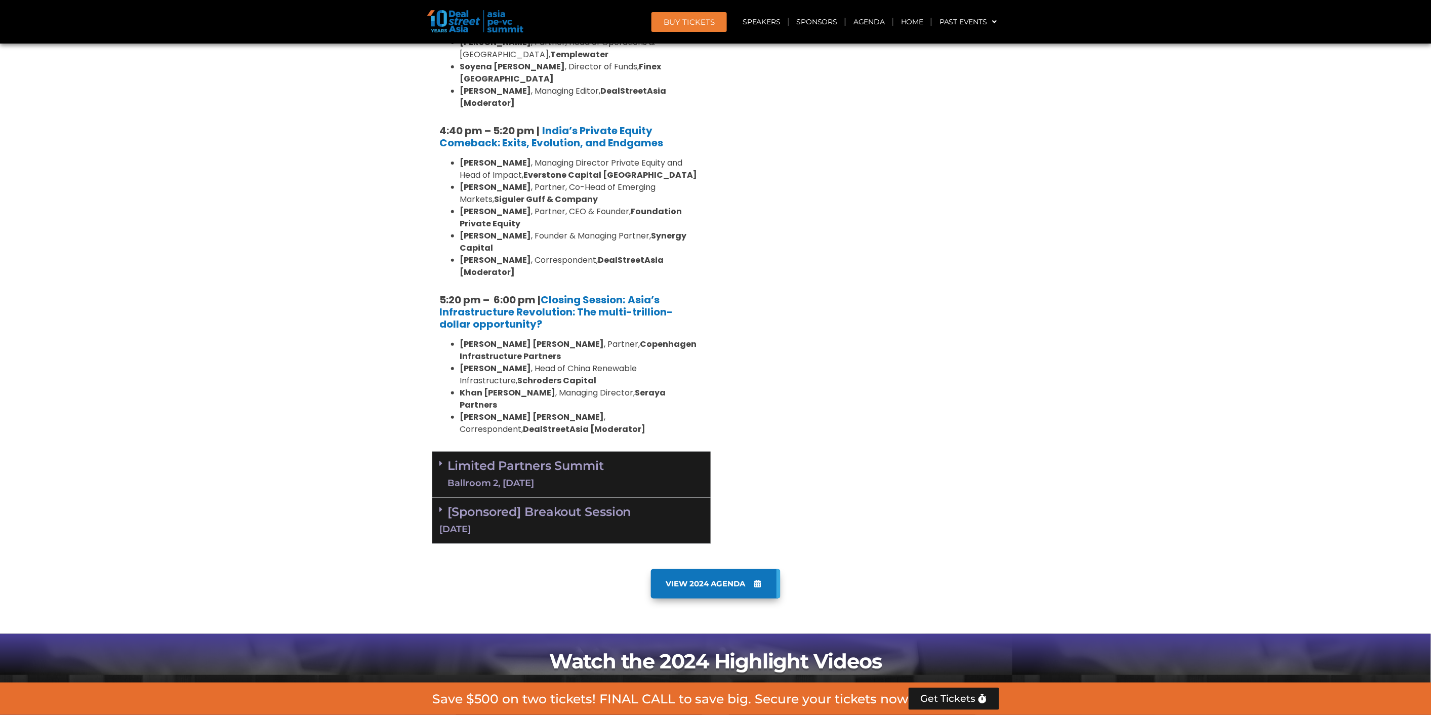
scroll to position [1912, 0]
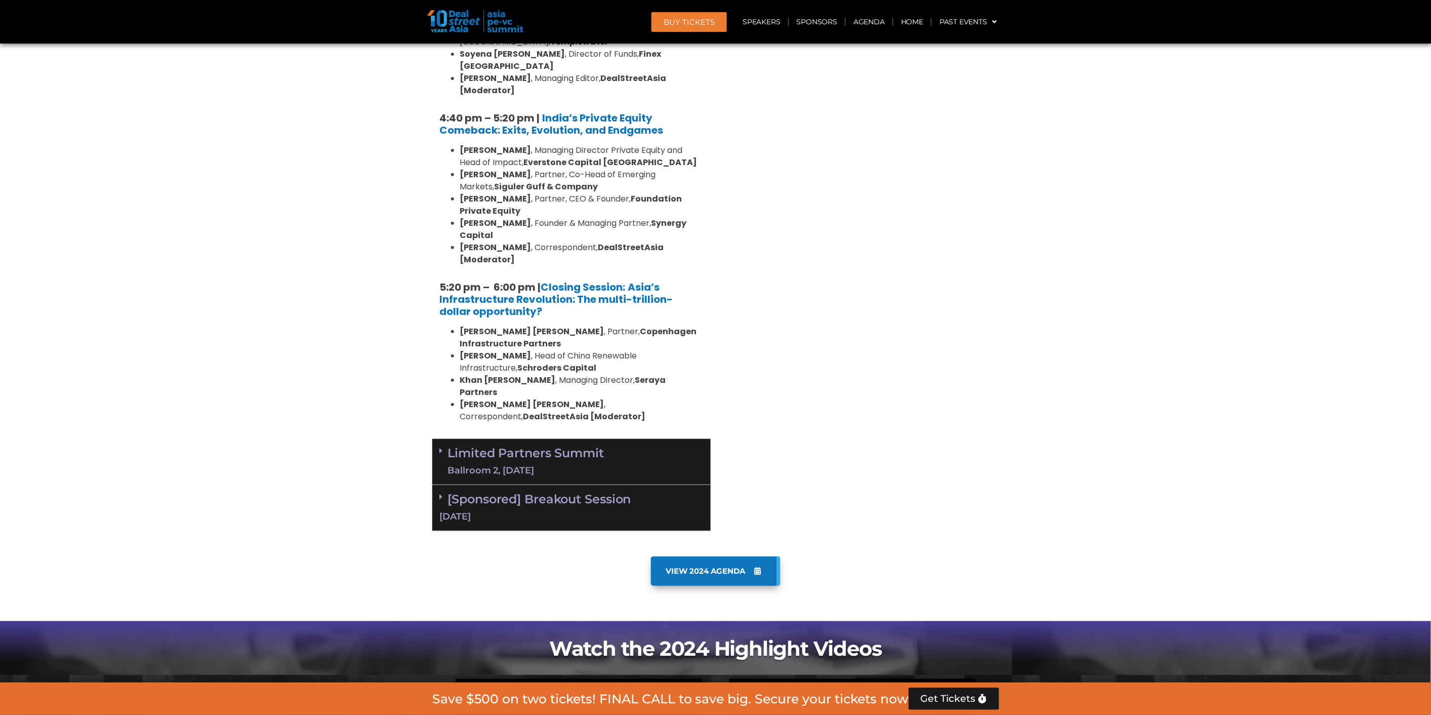
click at [438, 439] on div "Limited Partners Summit Ballroom 2, 10 Sept" at bounding box center [571, 462] width 278 height 46
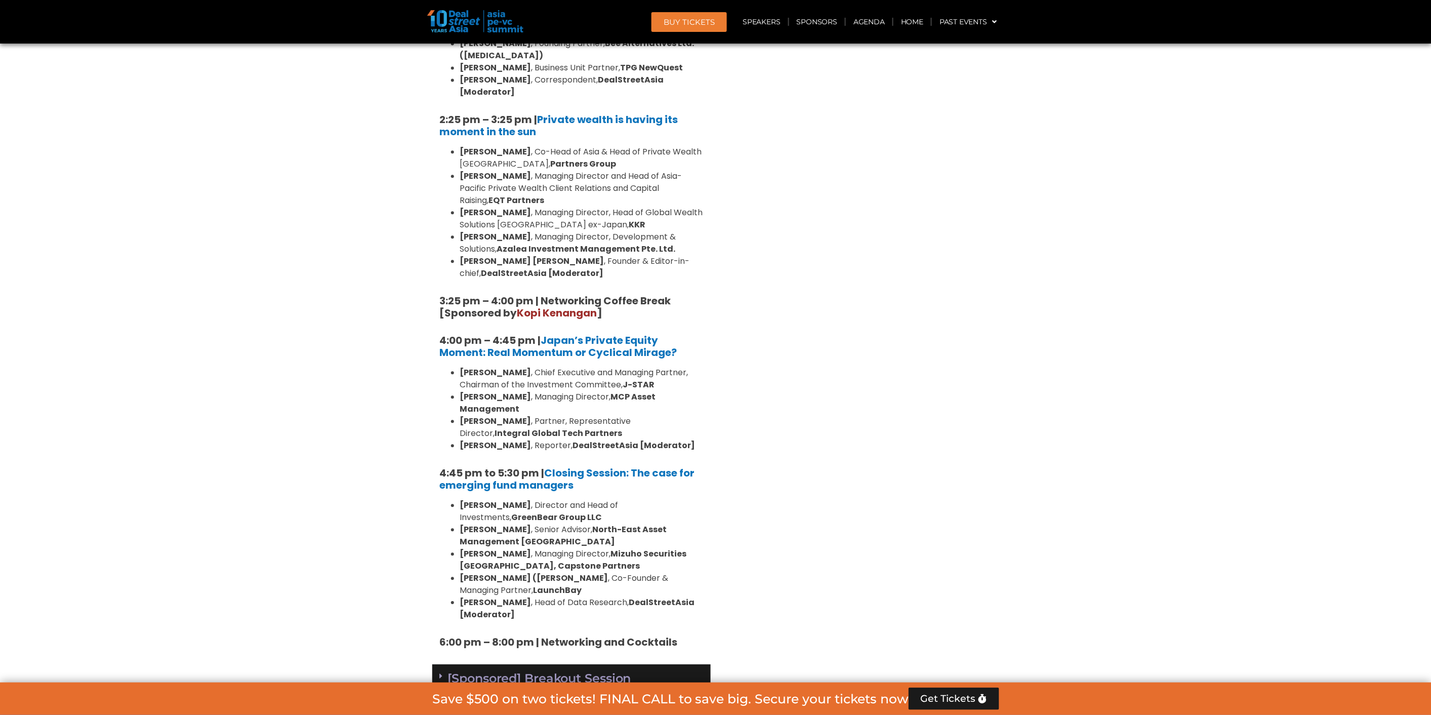
scroll to position [2868, 0]
click at [440, 671] on icon at bounding box center [441, 675] width 3 height 8
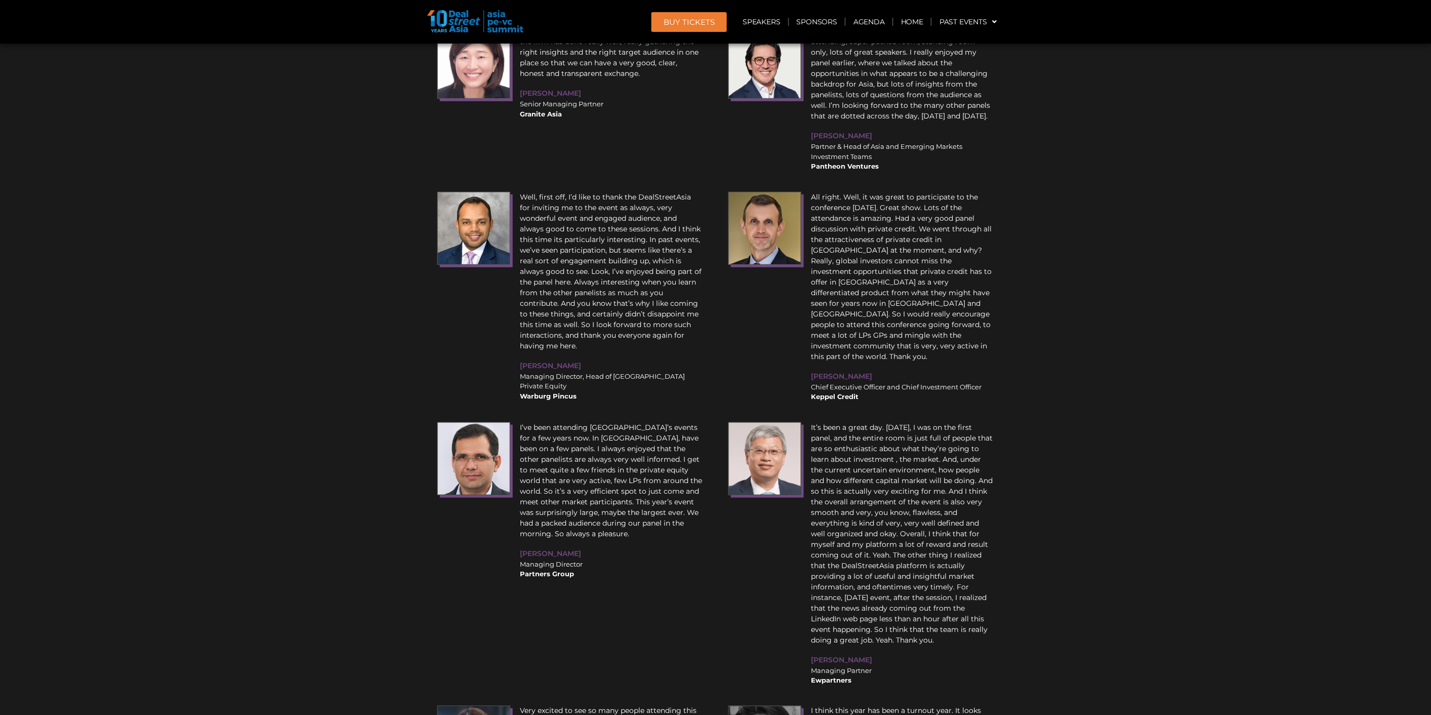
scroll to position [14969, 0]
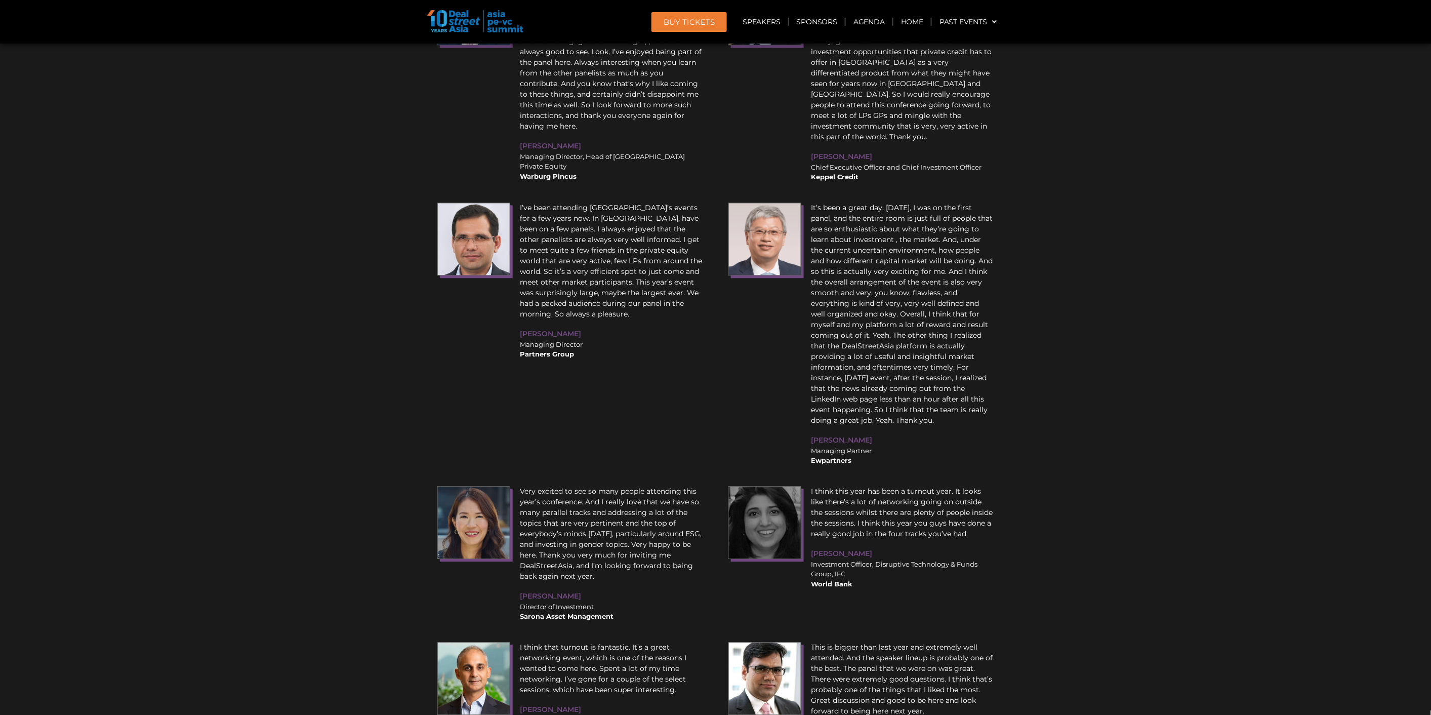
scroll to position [12223, 0]
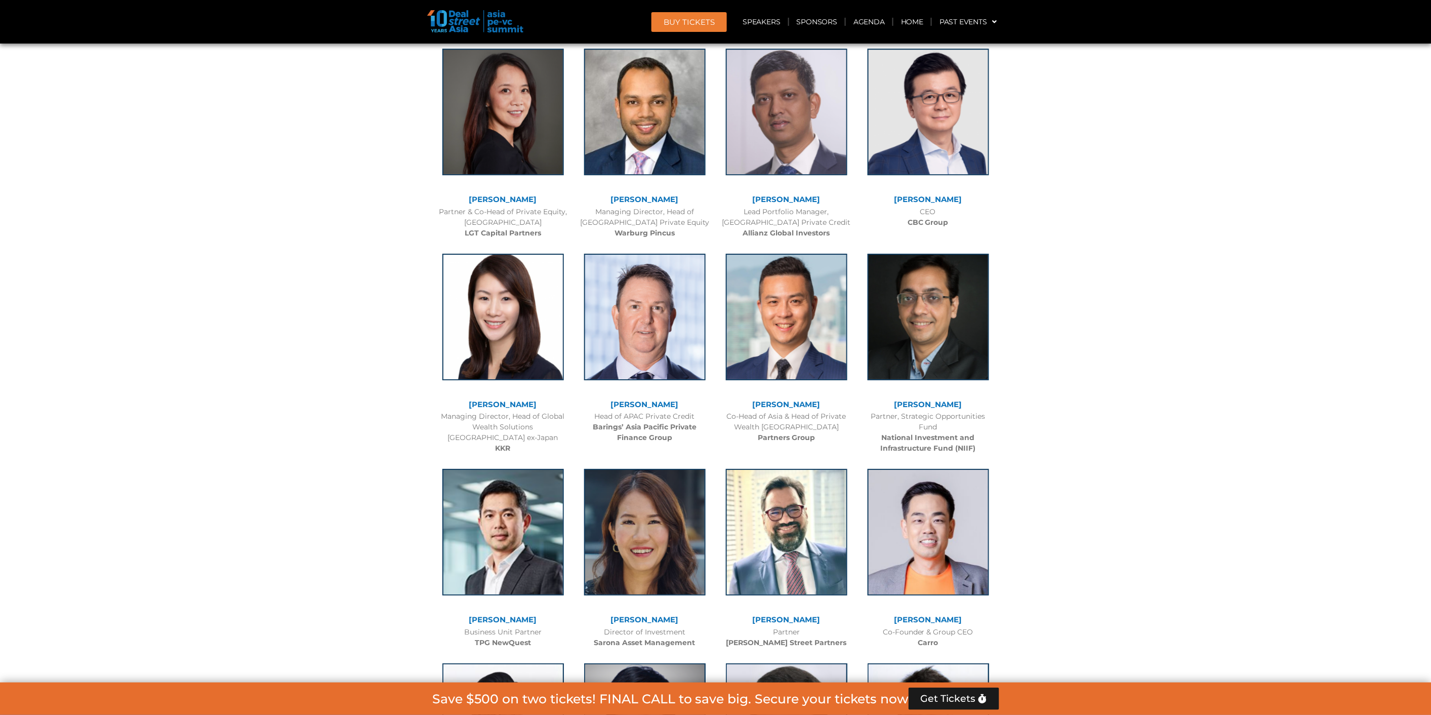
scroll to position [1482, 0]
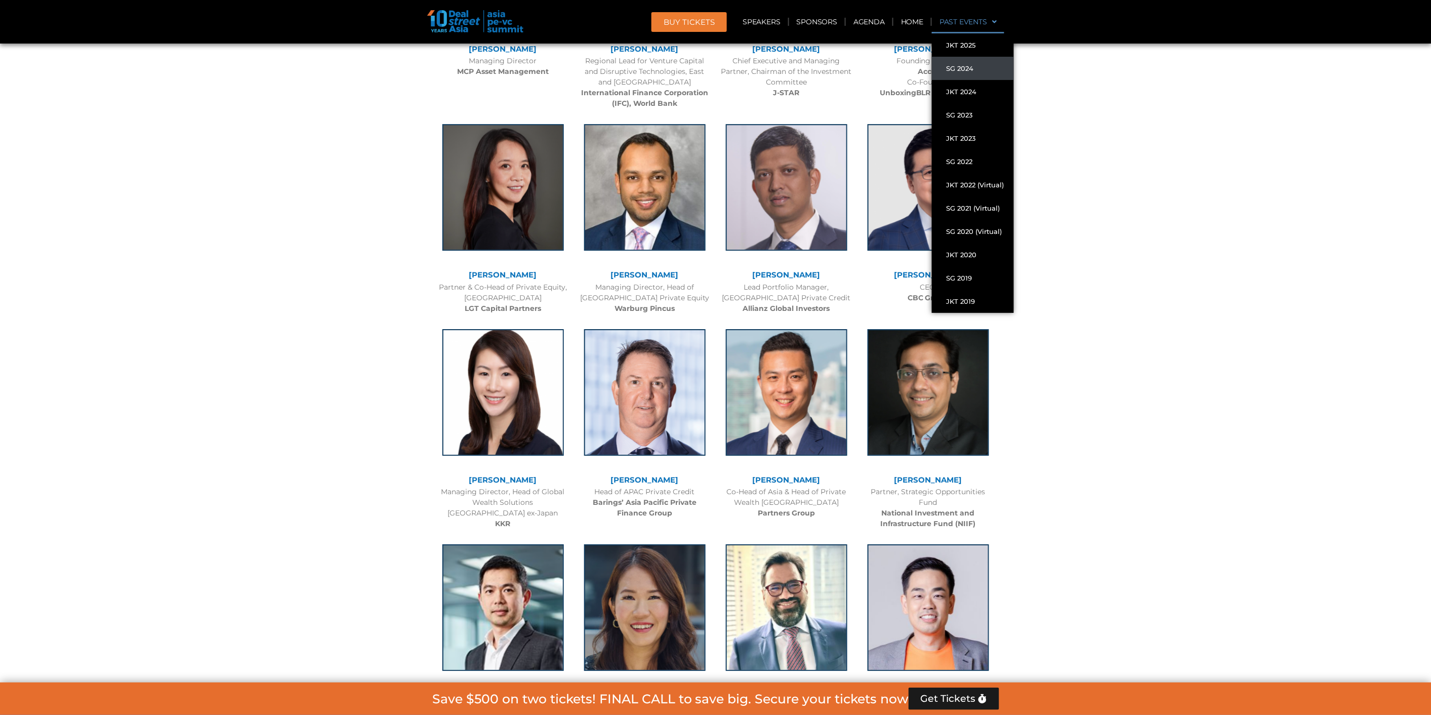
click at [974, 70] on link "SG 2024" at bounding box center [973, 68] width 82 height 23
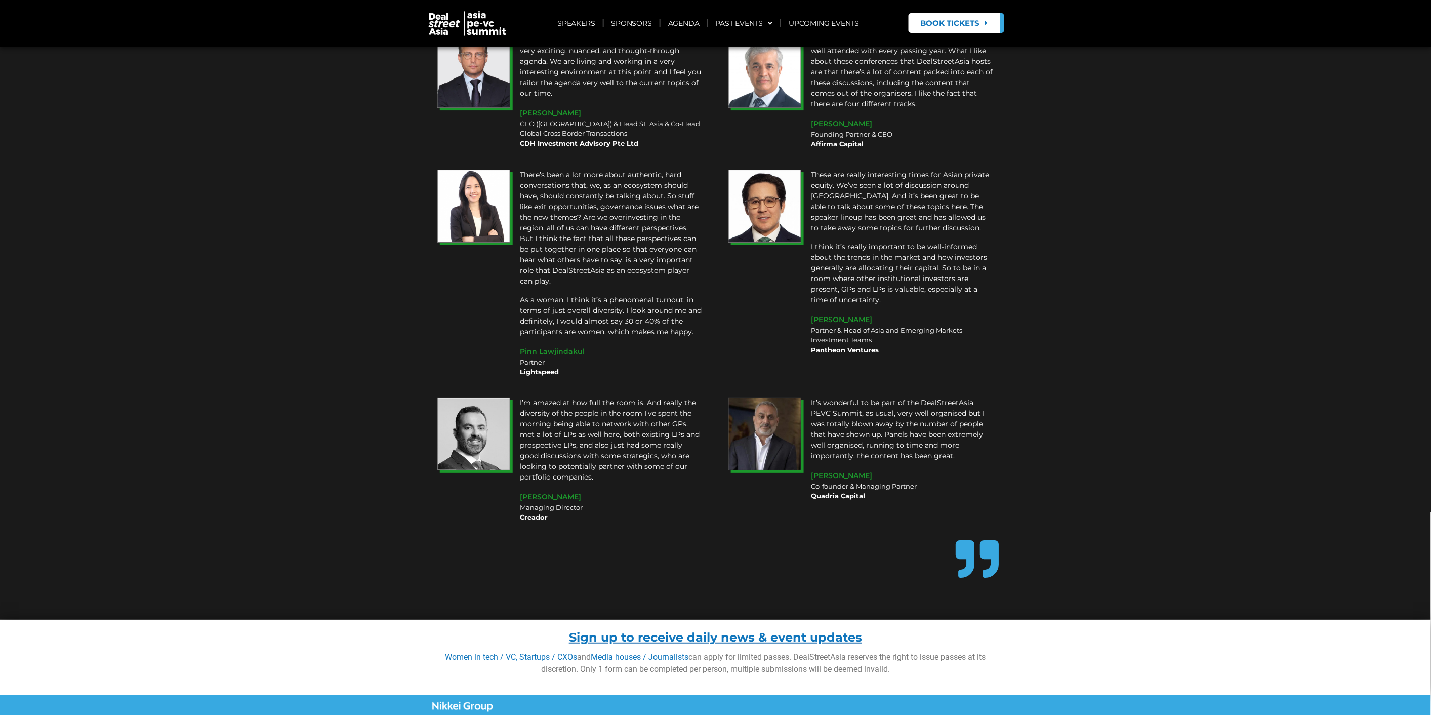
scroll to position [10806, 0]
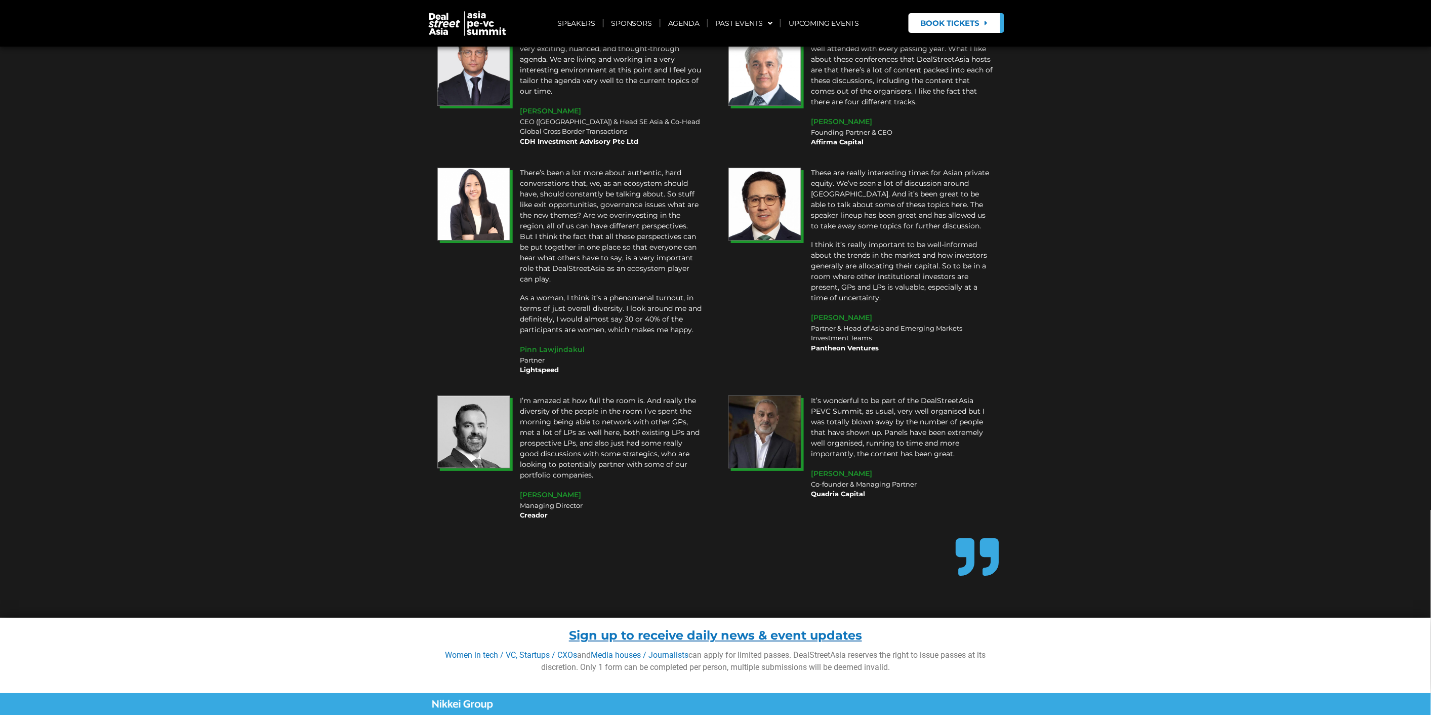
drag, startPoint x: 598, startPoint y: 565, endPoint x: 908, endPoint y: 561, distance: 310.3
click at [908, 649] on p "Women in tech / VC, Startups / CXOs and Media houses / Journalists can apply fo…" at bounding box center [715, 661] width 567 height 24
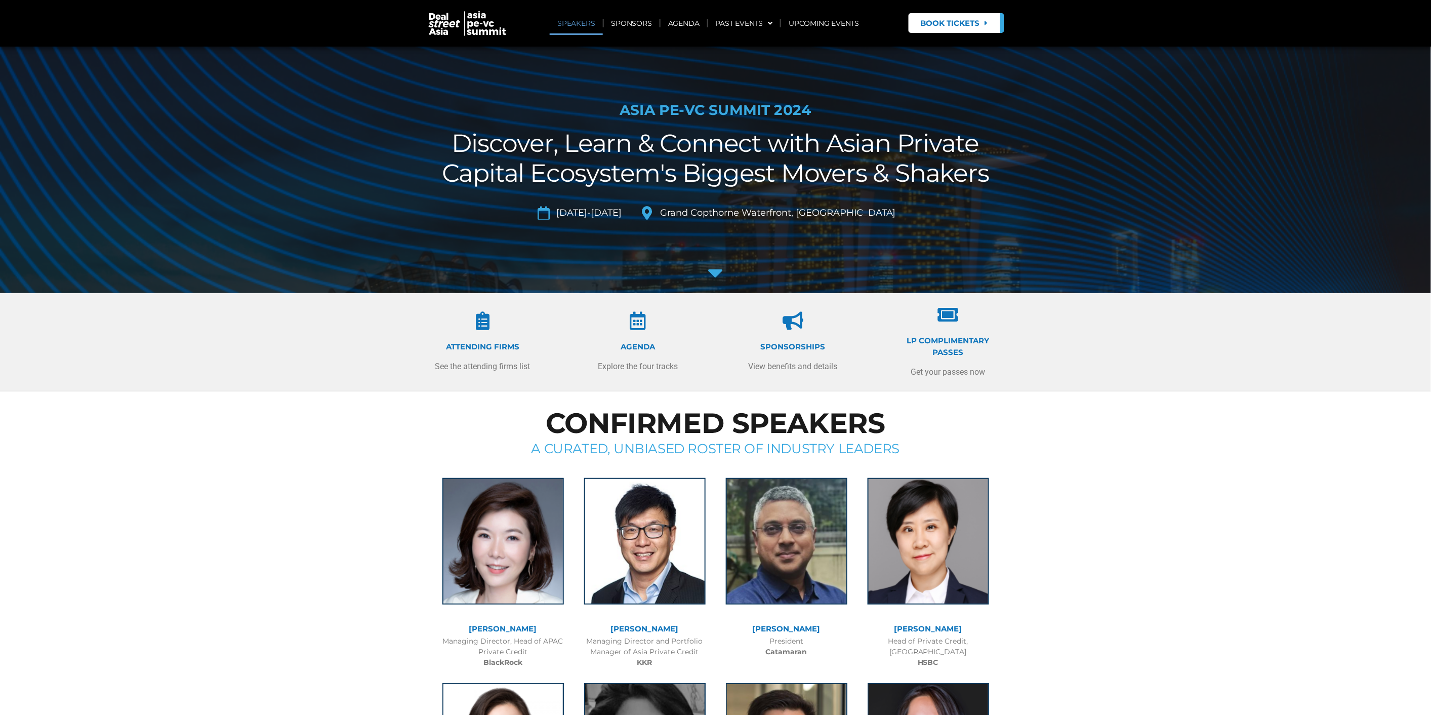
scroll to position [0, 0]
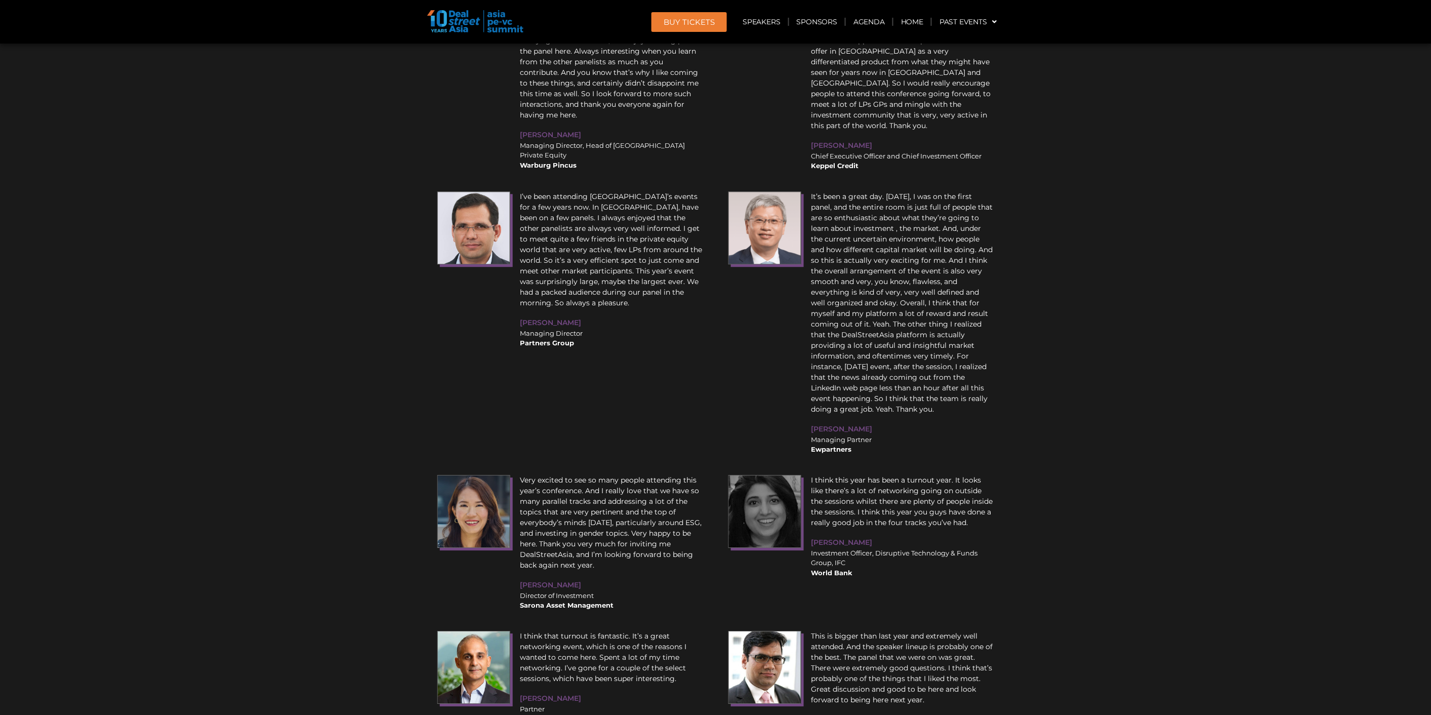
scroll to position [12295, 0]
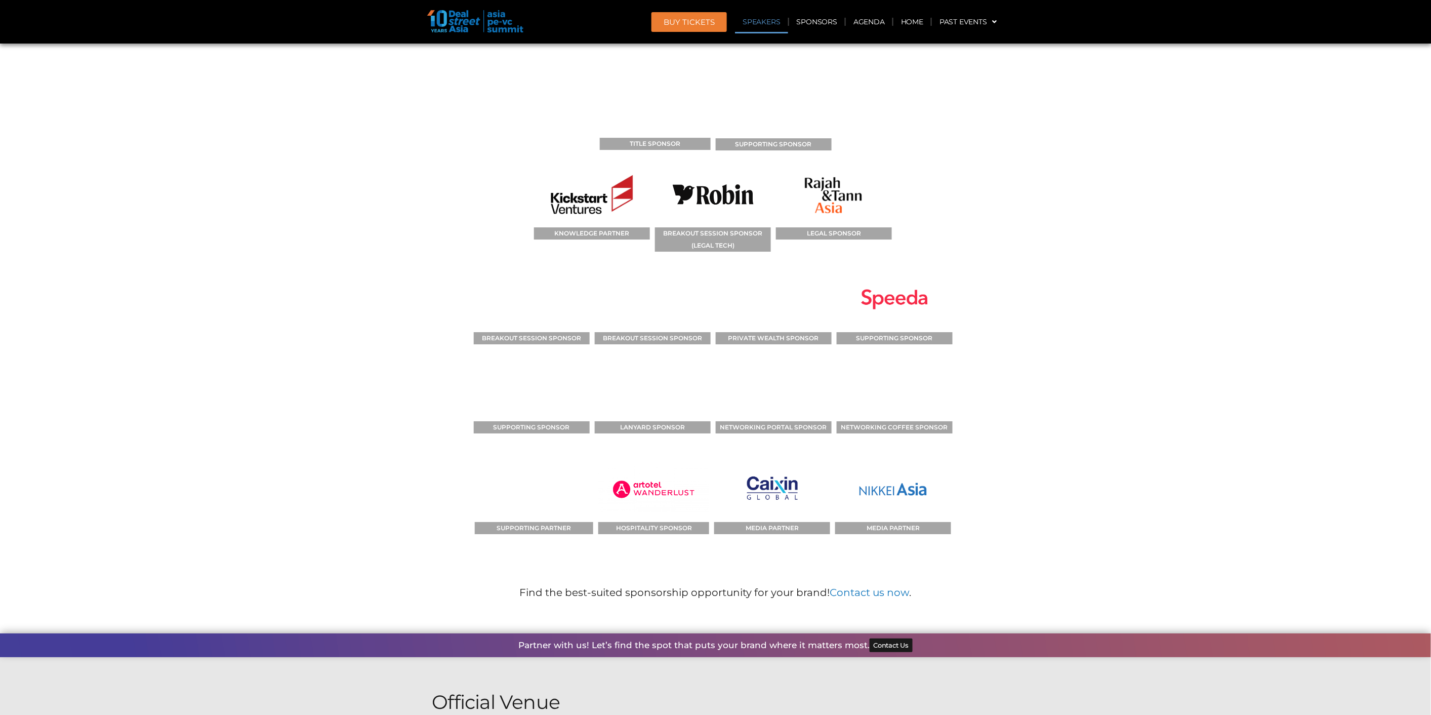
scroll to position [10591, 0]
